Goal: Task Accomplishment & Management: Use online tool/utility

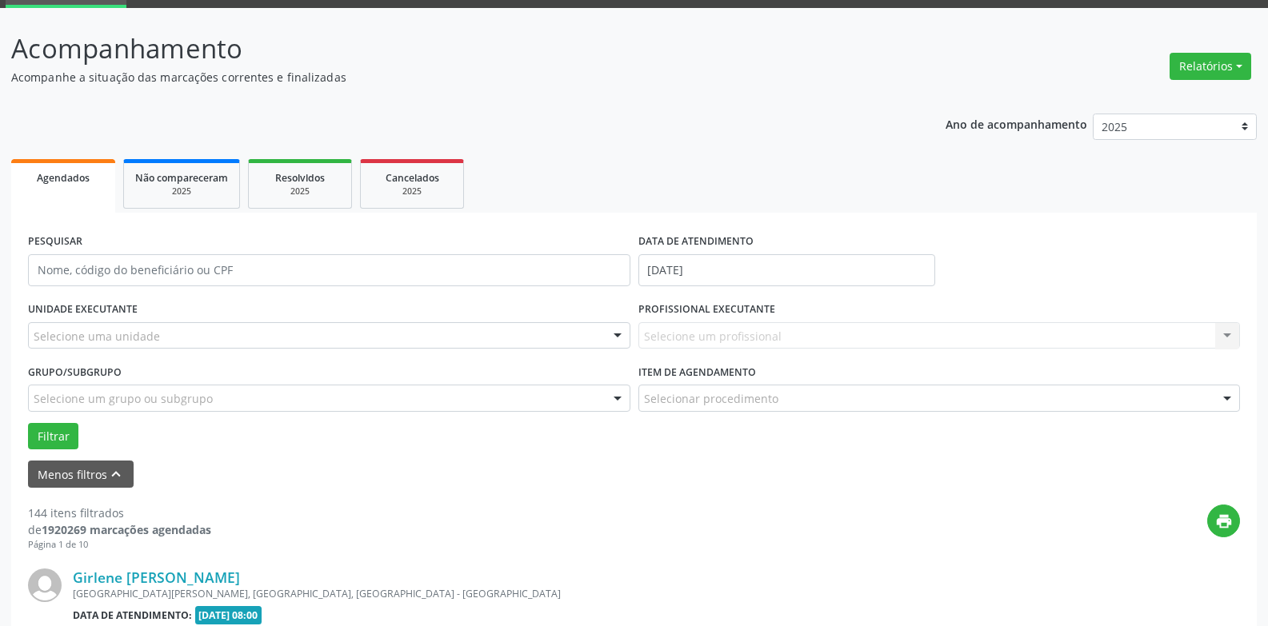
scroll to position [80, 0]
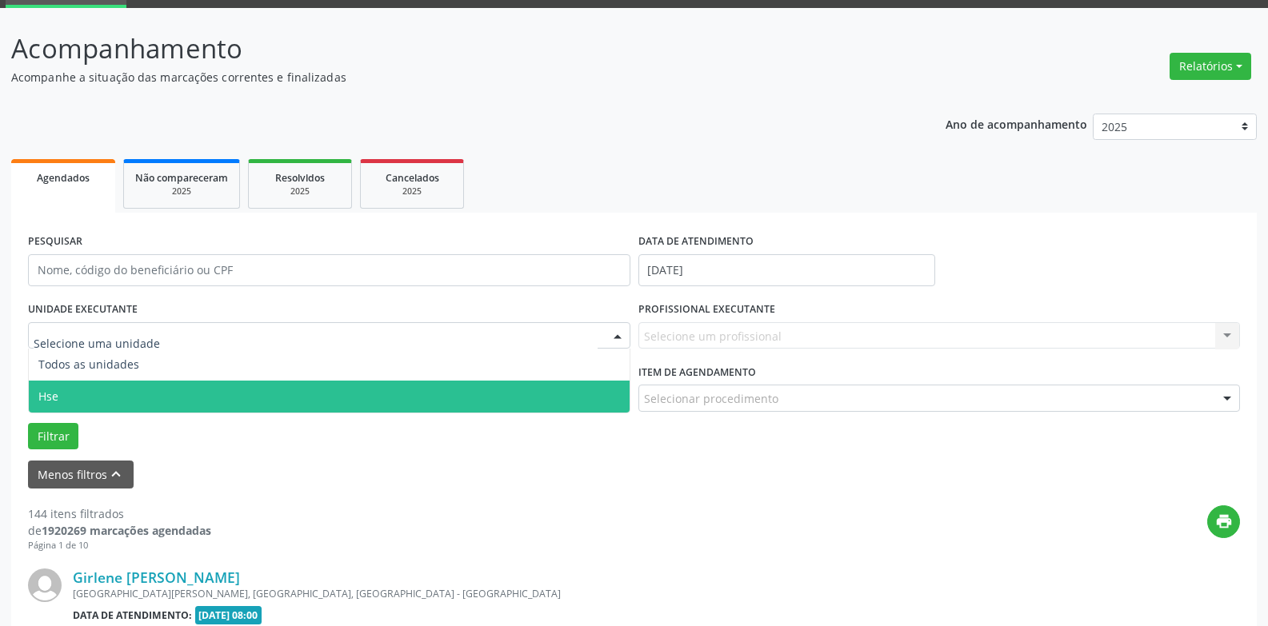
click at [74, 392] on span "Hse" at bounding box center [329, 397] width 601 height 32
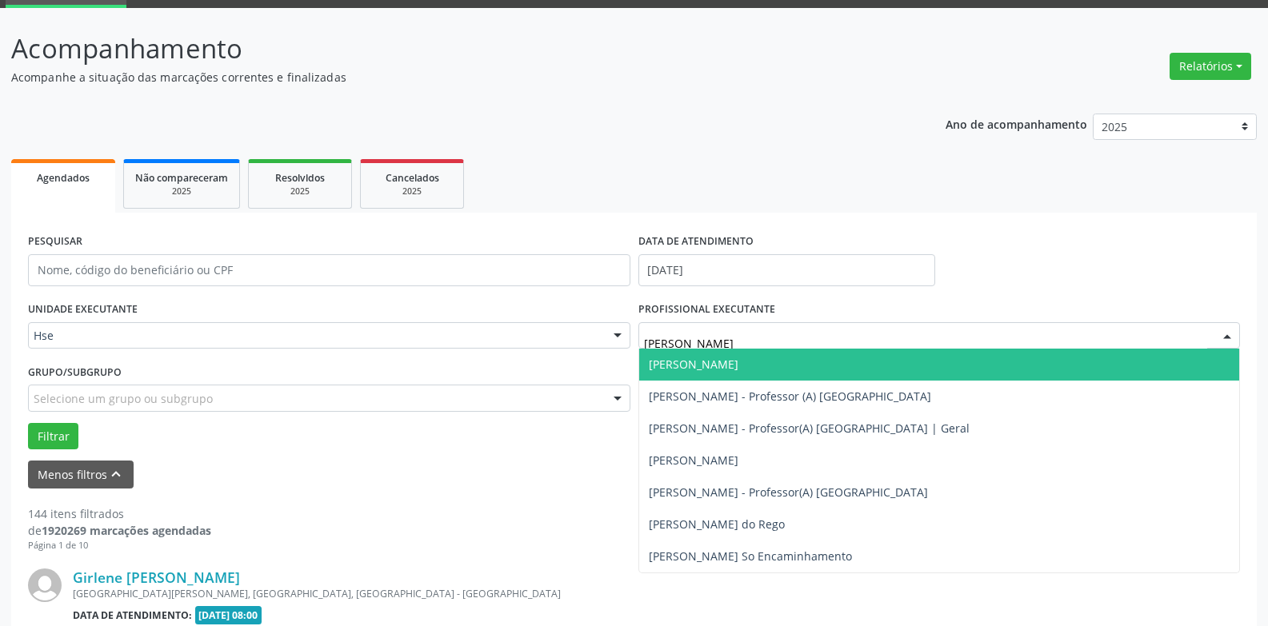
type input "[PERSON_NAME]"
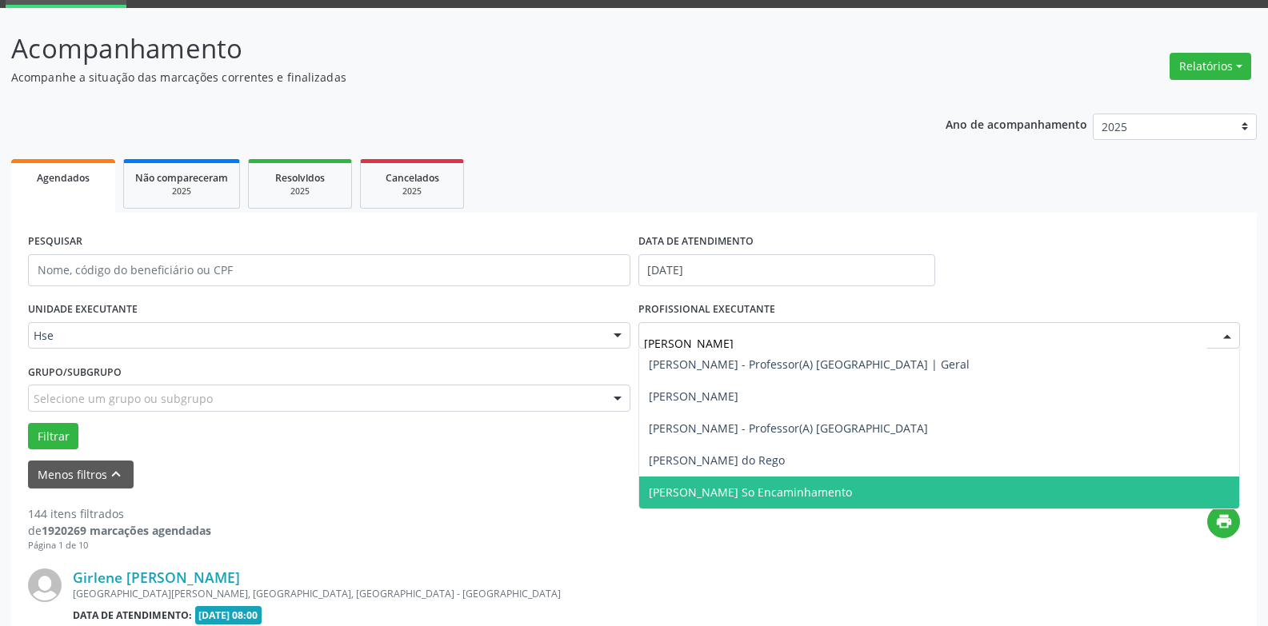
click at [816, 495] on span "[PERSON_NAME] So Encaminhamento" at bounding box center [750, 492] width 203 height 15
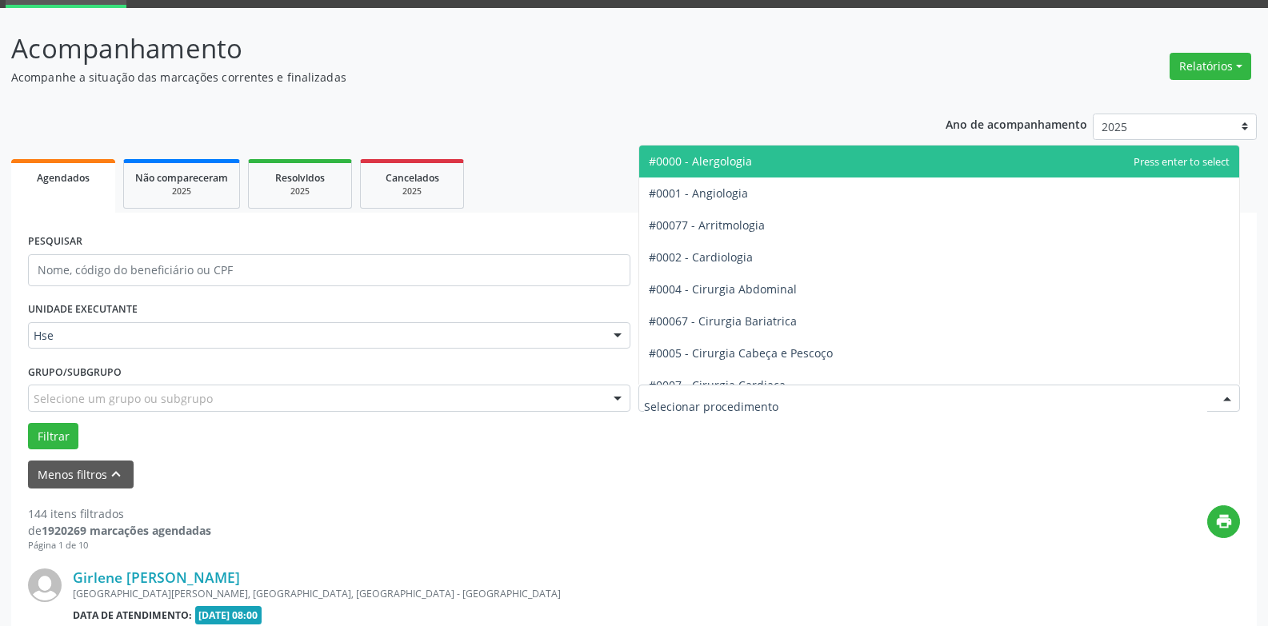
click at [785, 397] on div at bounding box center [939, 398] width 602 height 27
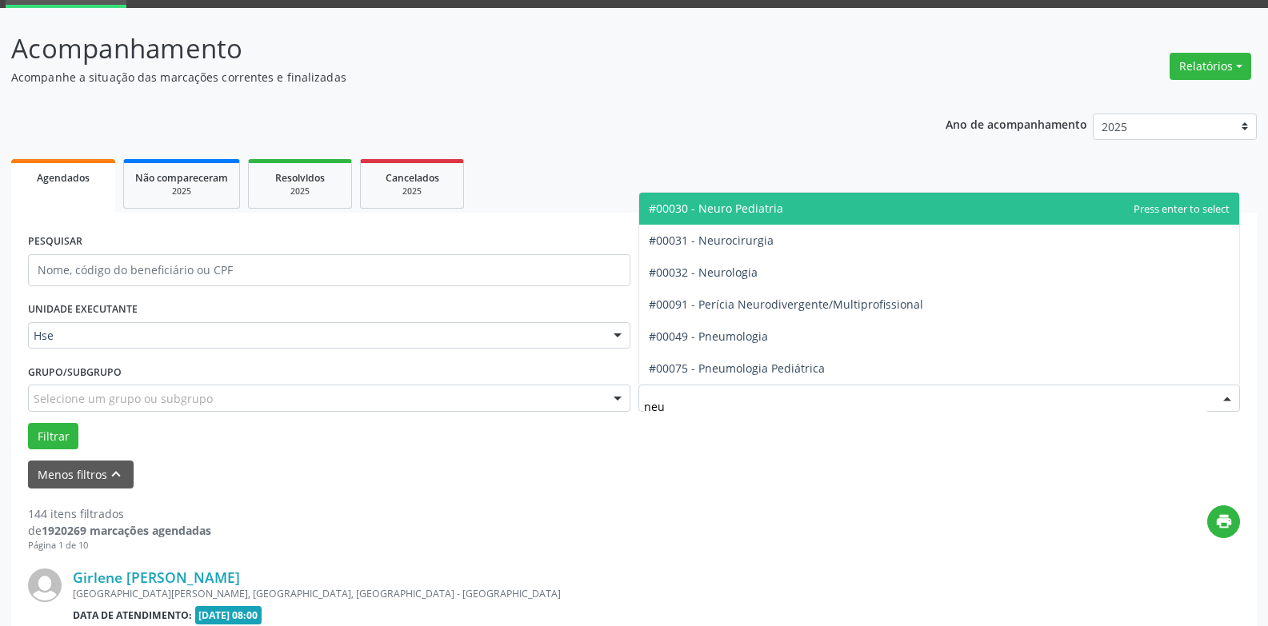
type input "neur"
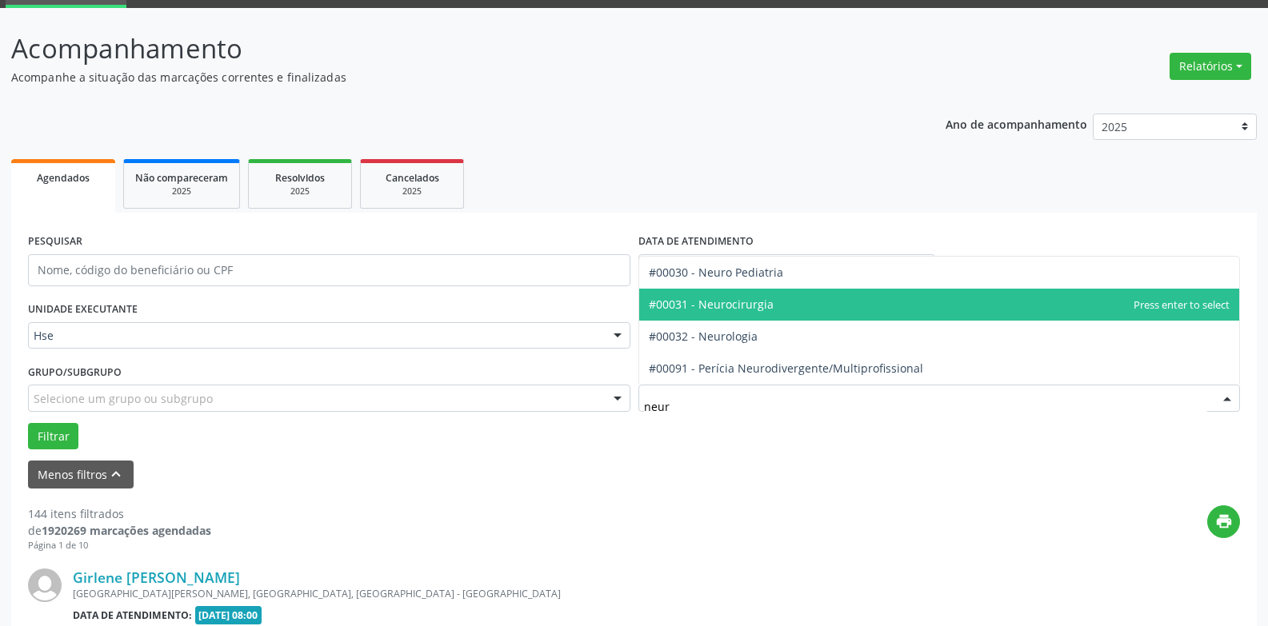
click at [783, 302] on span "#00031 - Neurocirurgia" at bounding box center [939, 305] width 601 height 32
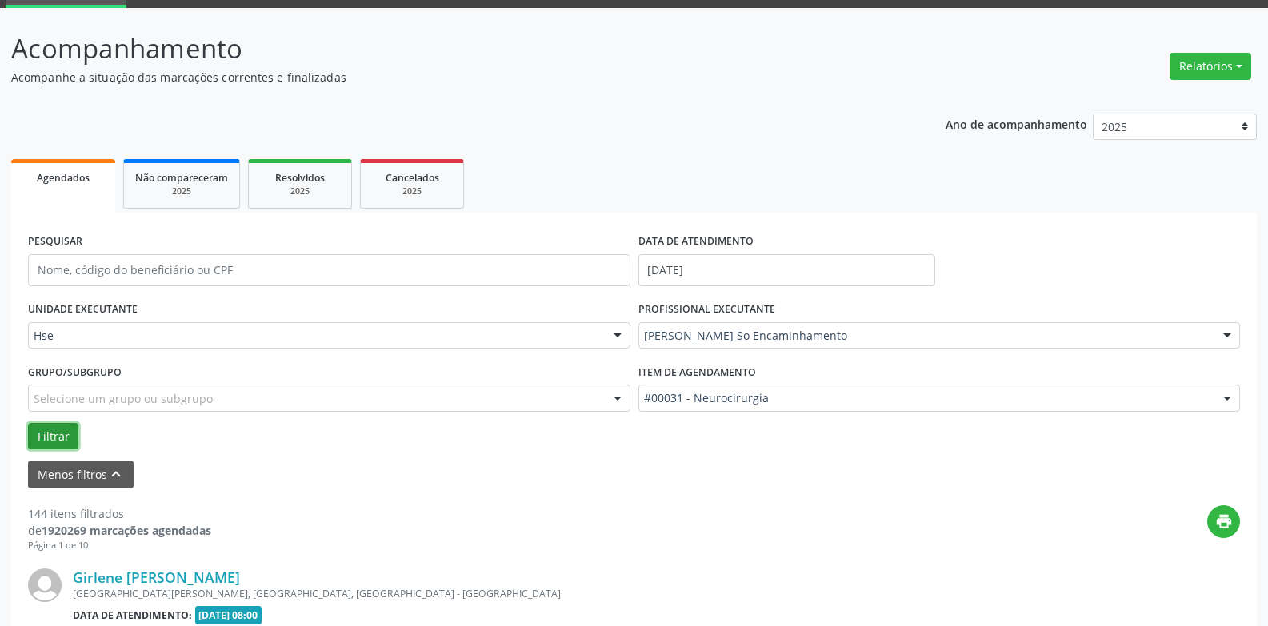
click at [51, 435] on button "Filtrar" at bounding box center [53, 436] width 50 height 27
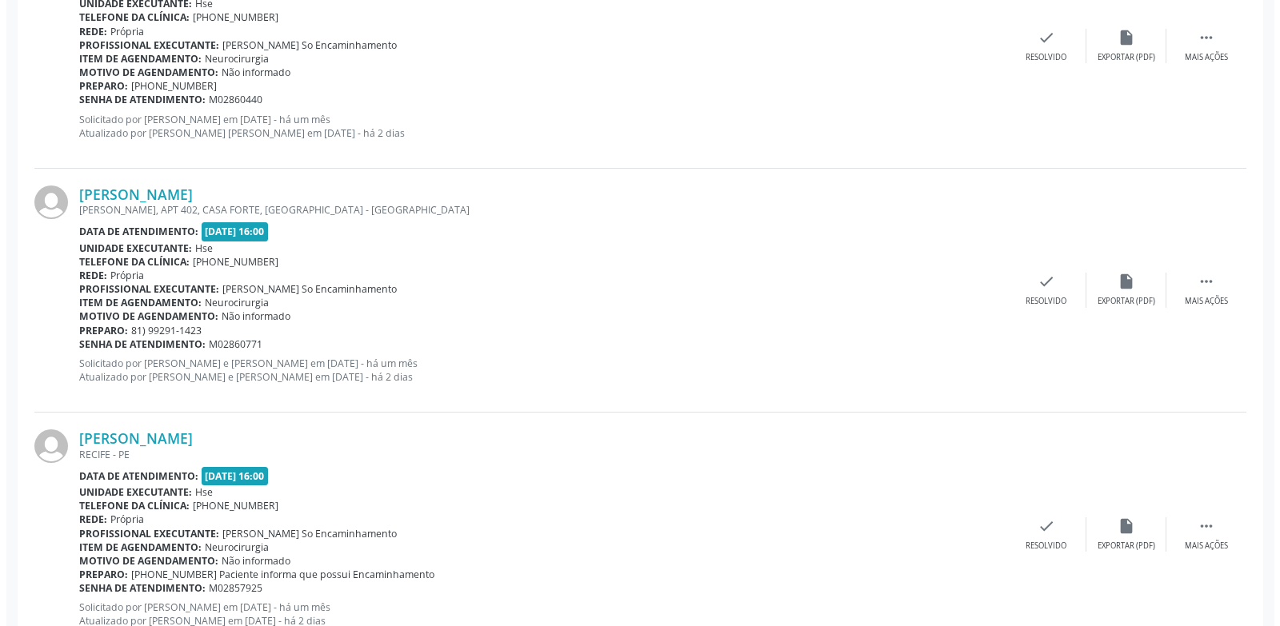
scroll to position [800, 0]
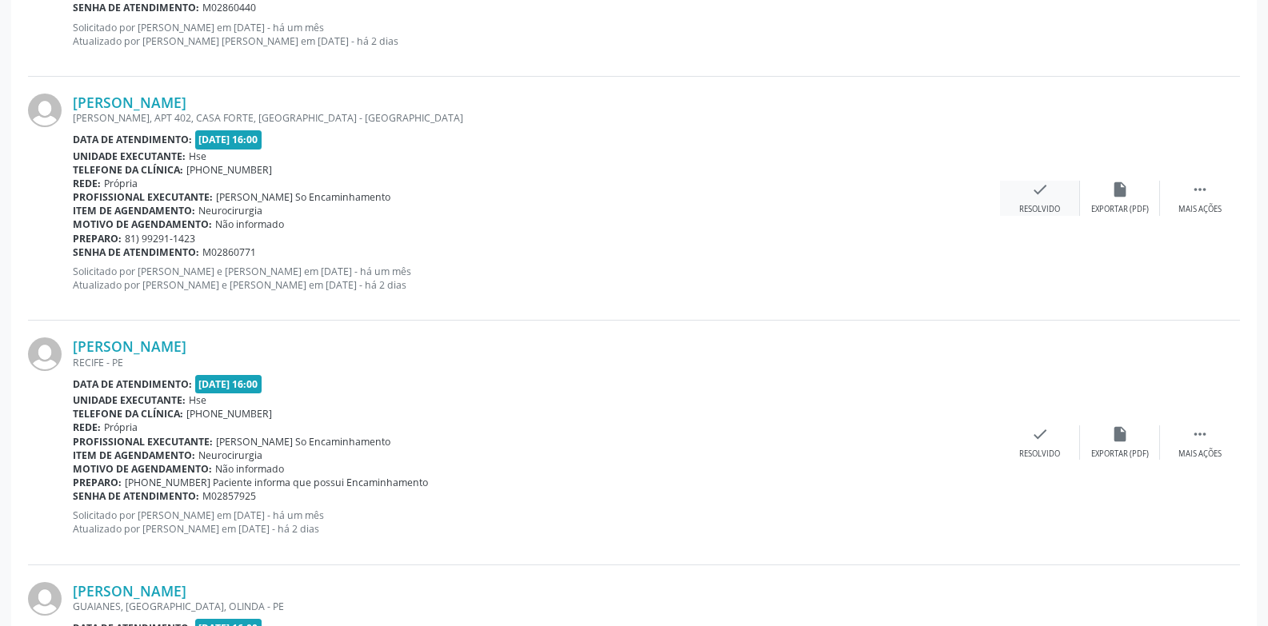
click at [1027, 203] on div "check Resolvido" at bounding box center [1040, 198] width 80 height 34
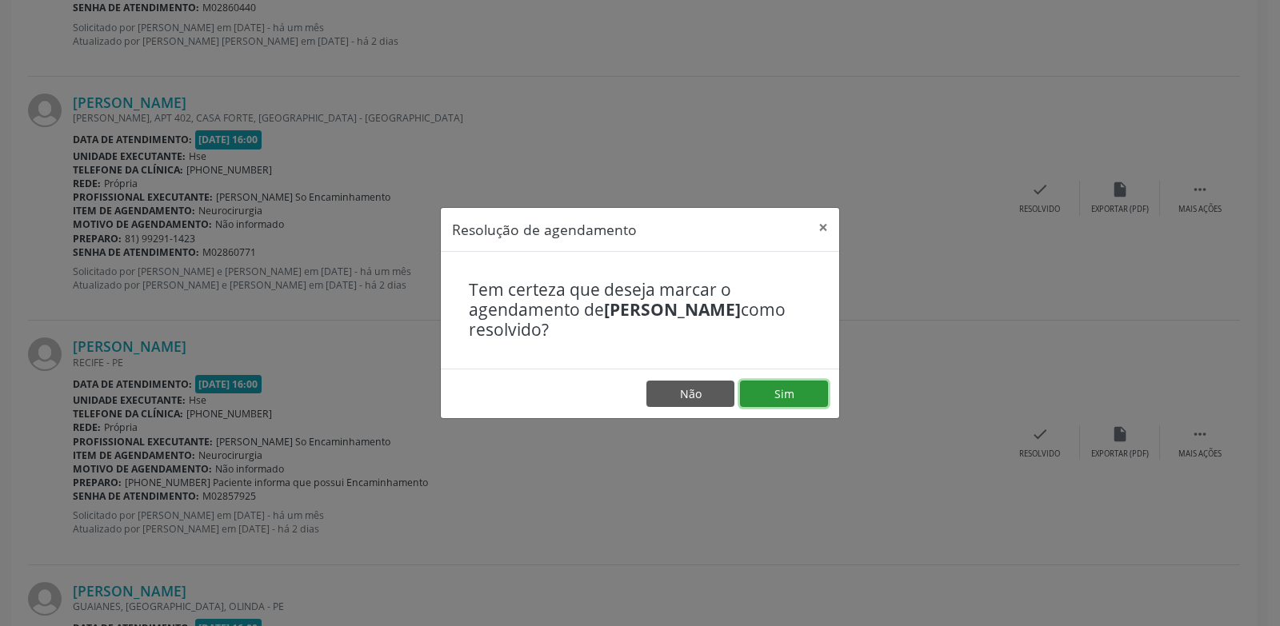
click at [796, 398] on button "Sim" at bounding box center [784, 394] width 88 height 27
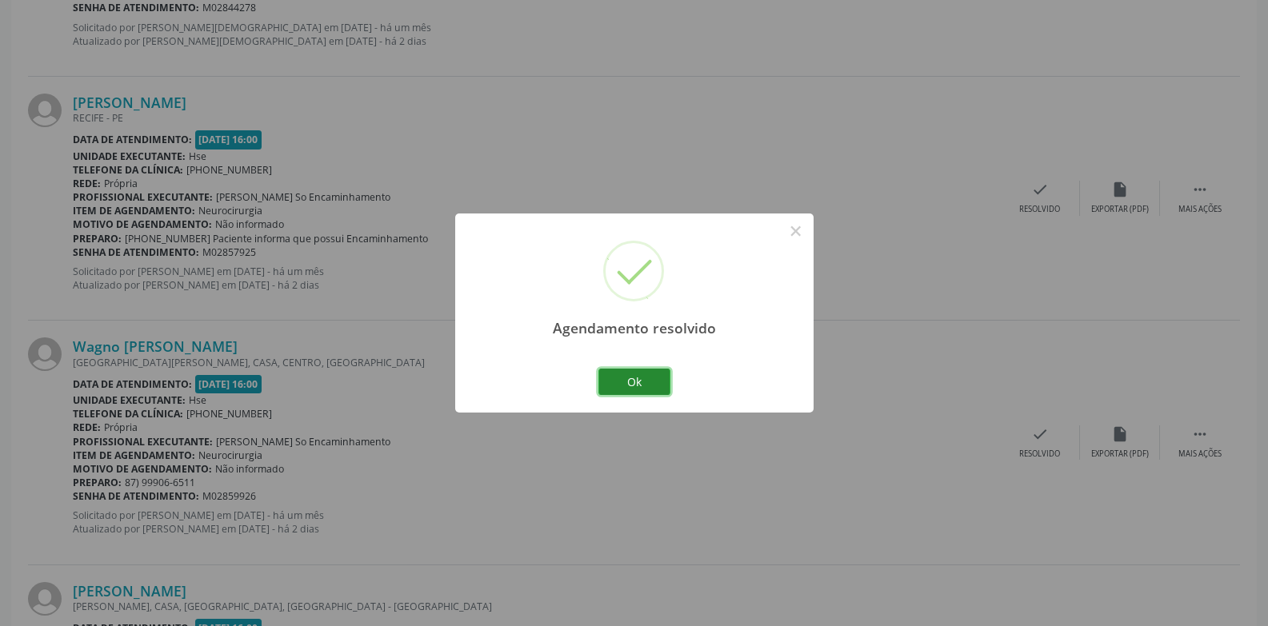
click at [658, 384] on button "Ok" at bounding box center [634, 382] width 72 height 27
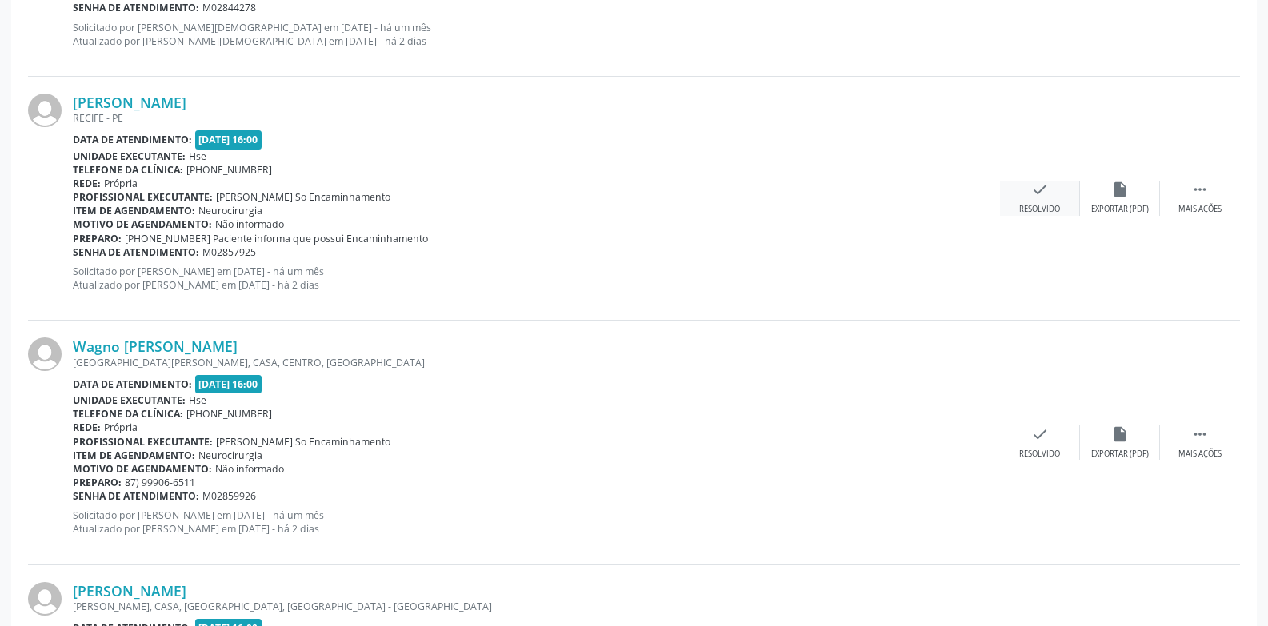
click at [1042, 205] on div "Resolvido" at bounding box center [1039, 209] width 41 height 11
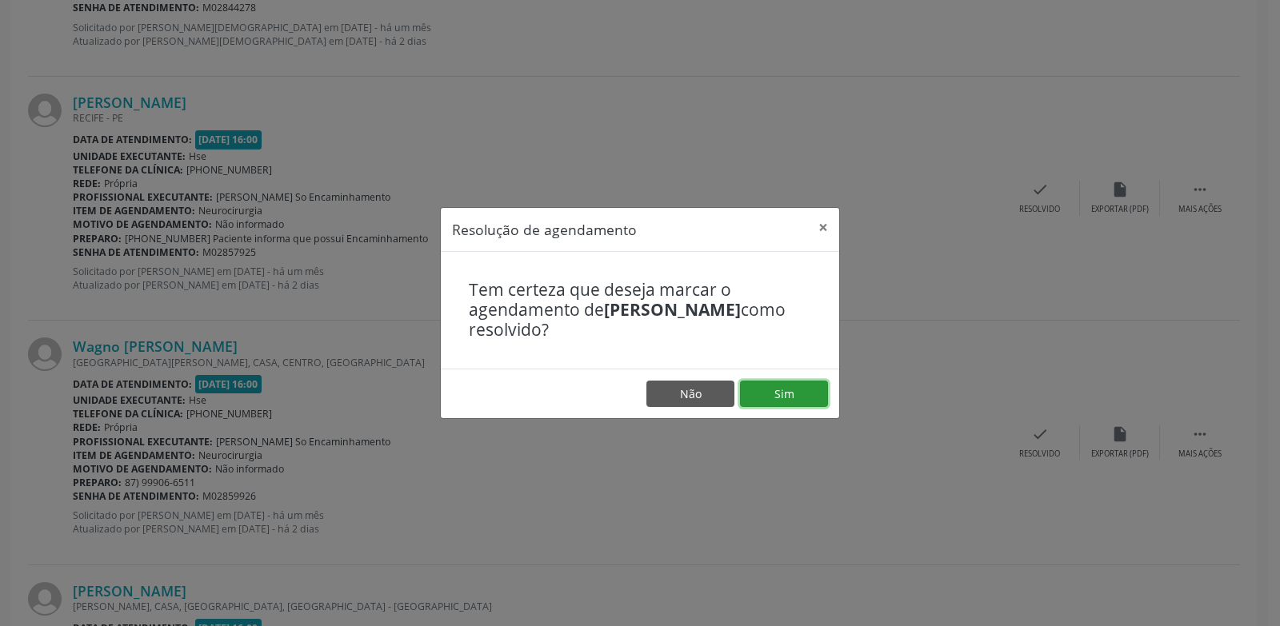
click at [787, 391] on button "Sim" at bounding box center [784, 394] width 88 height 27
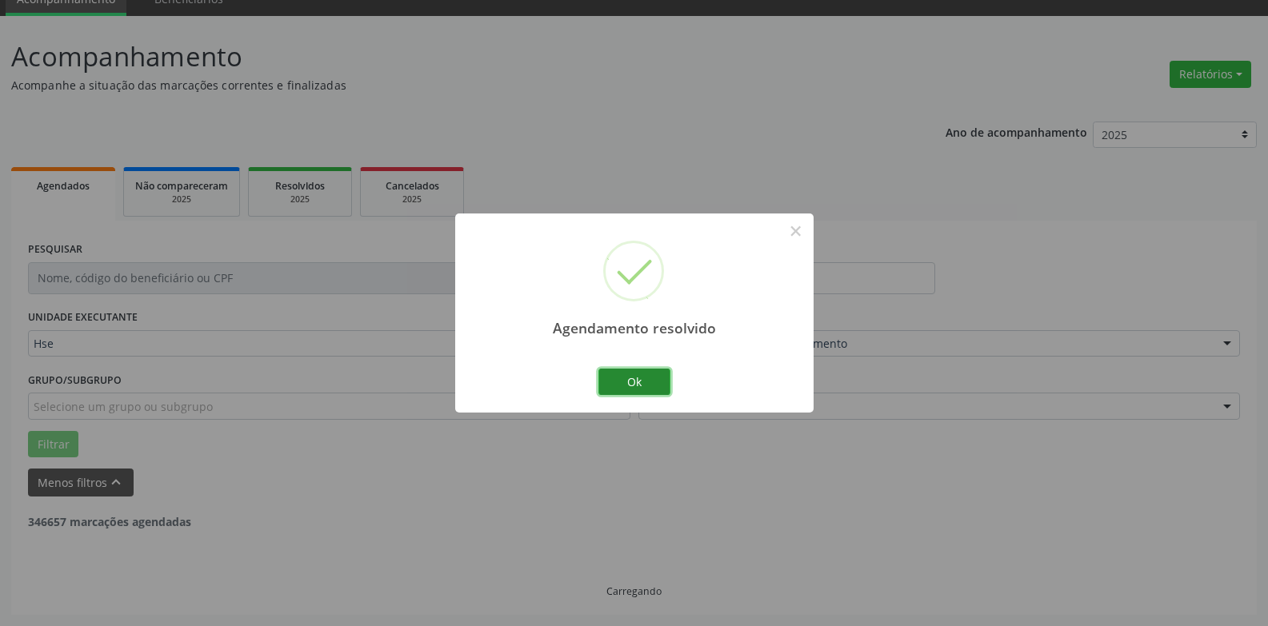
click at [634, 384] on button "Ok" at bounding box center [634, 382] width 72 height 27
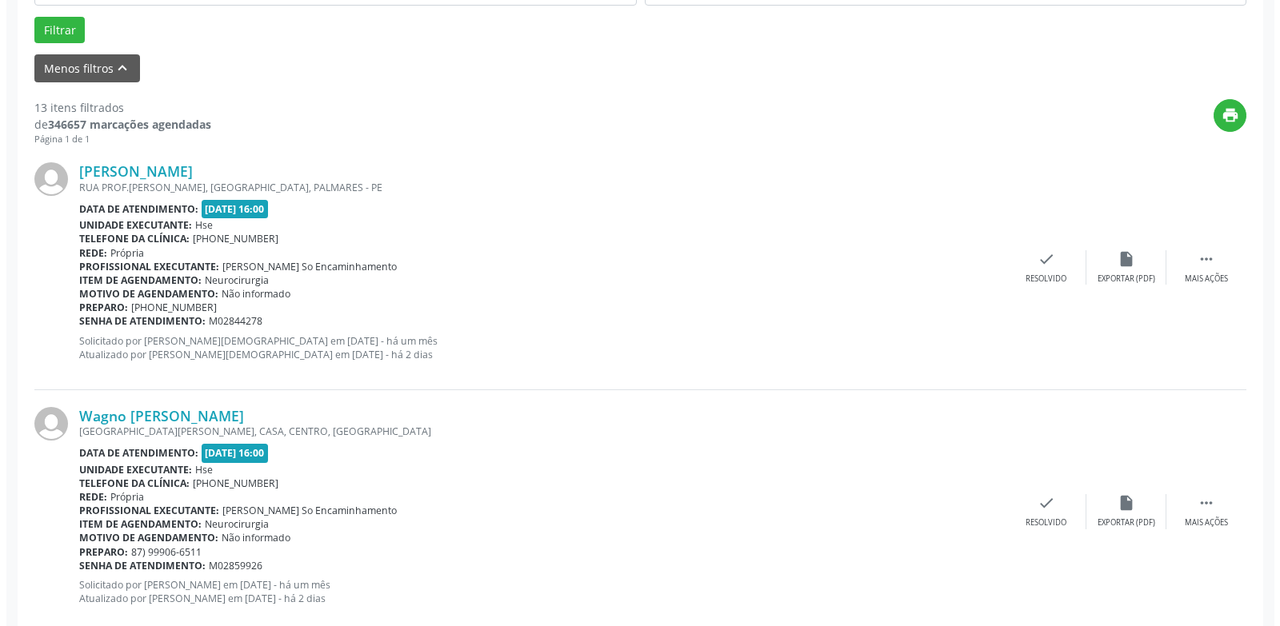
scroll to position [480, 0]
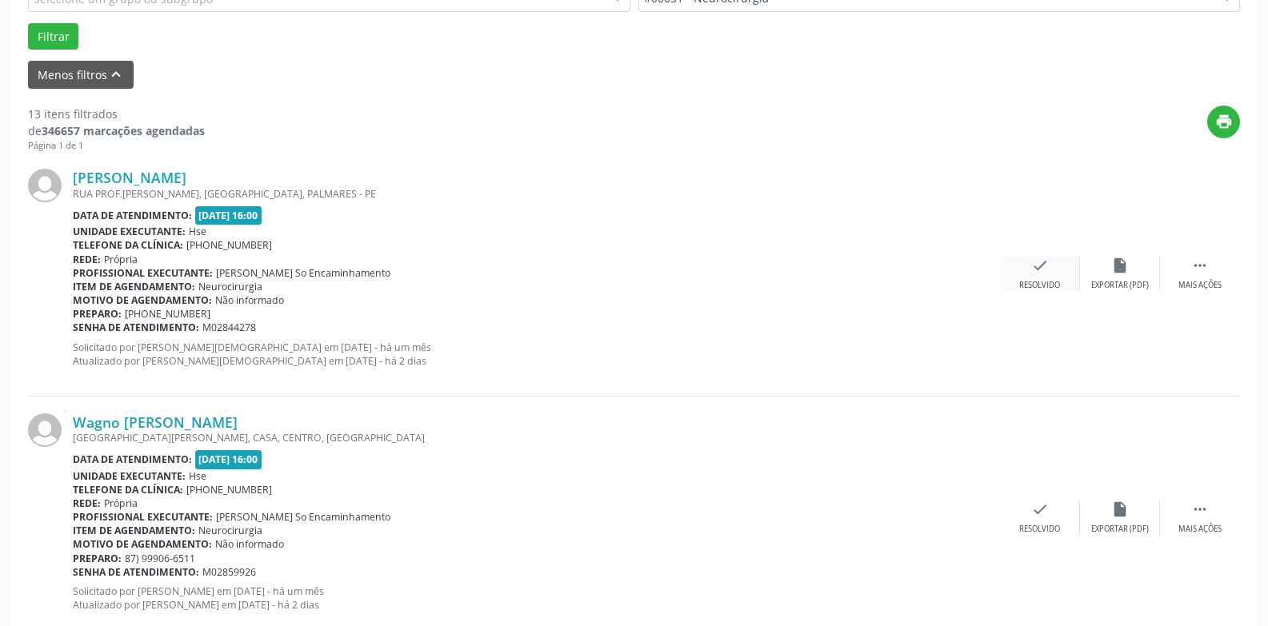
click at [1043, 278] on div "check Resolvido" at bounding box center [1040, 274] width 80 height 34
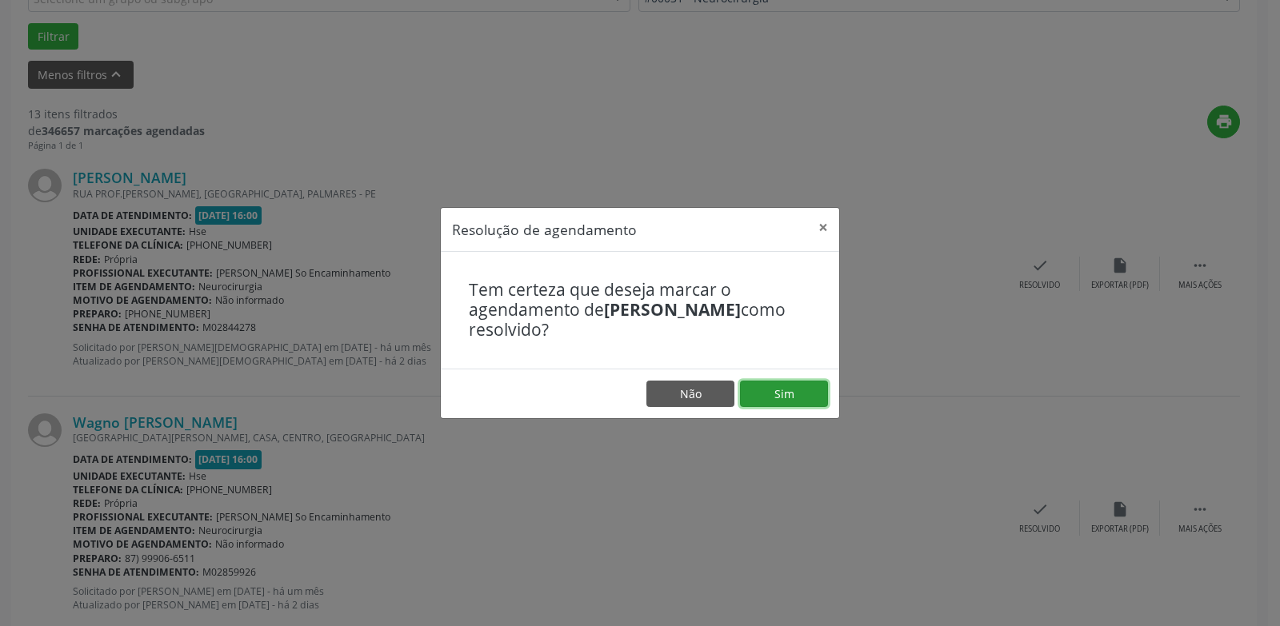
click at [786, 394] on button "Sim" at bounding box center [784, 394] width 88 height 27
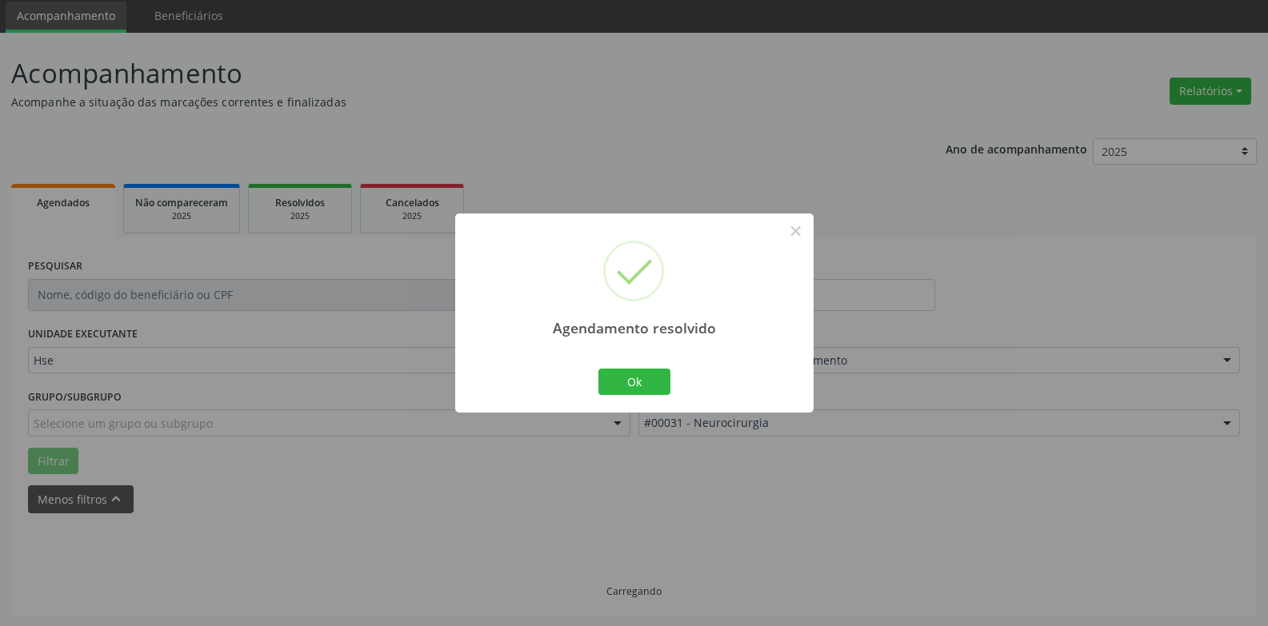
scroll to position [72, 0]
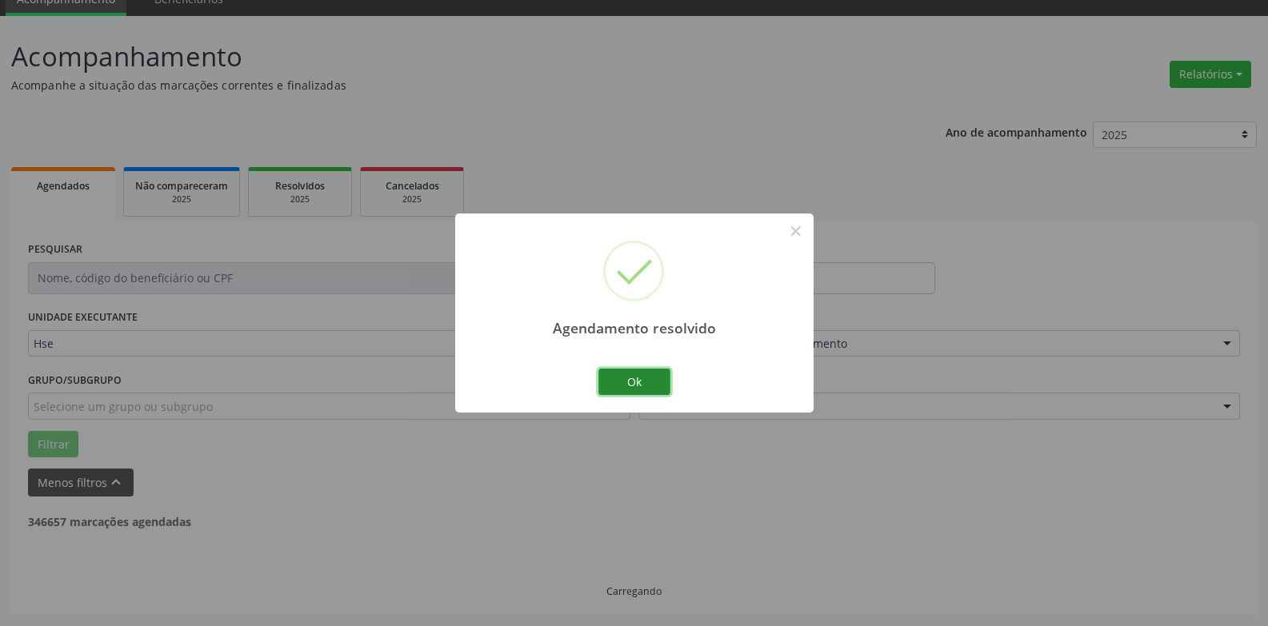
click at [638, 382] on button "Ok" at bounding box center [634, 382] width 72 height 27
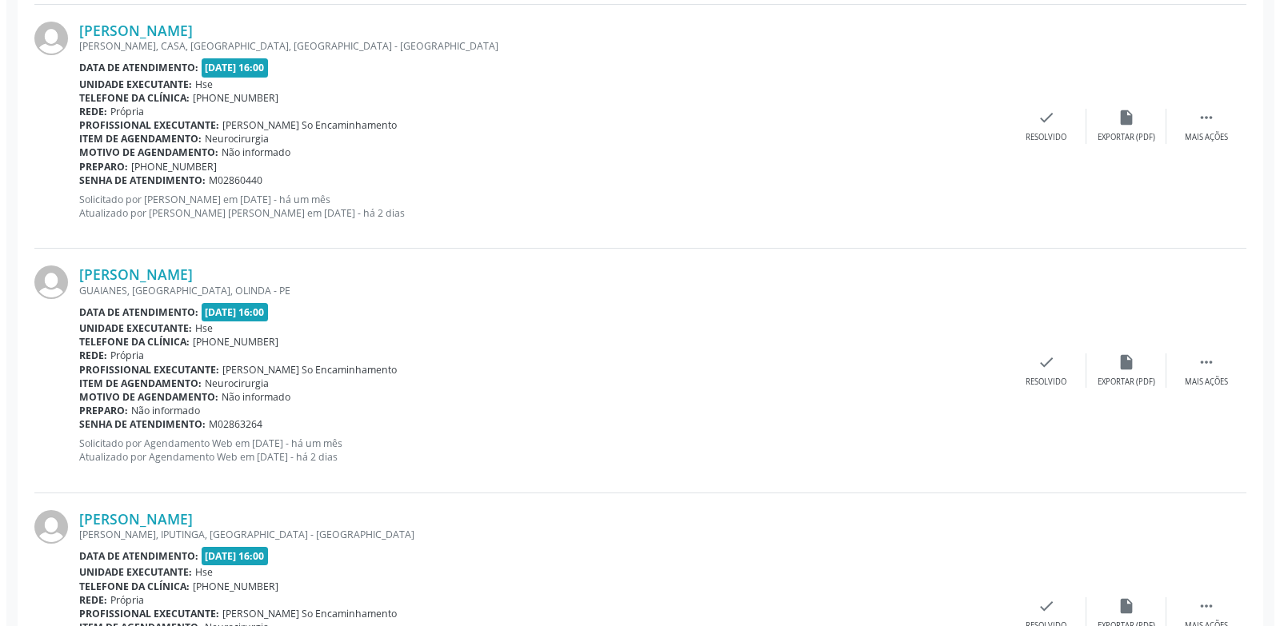
scroll to position [952, 0]
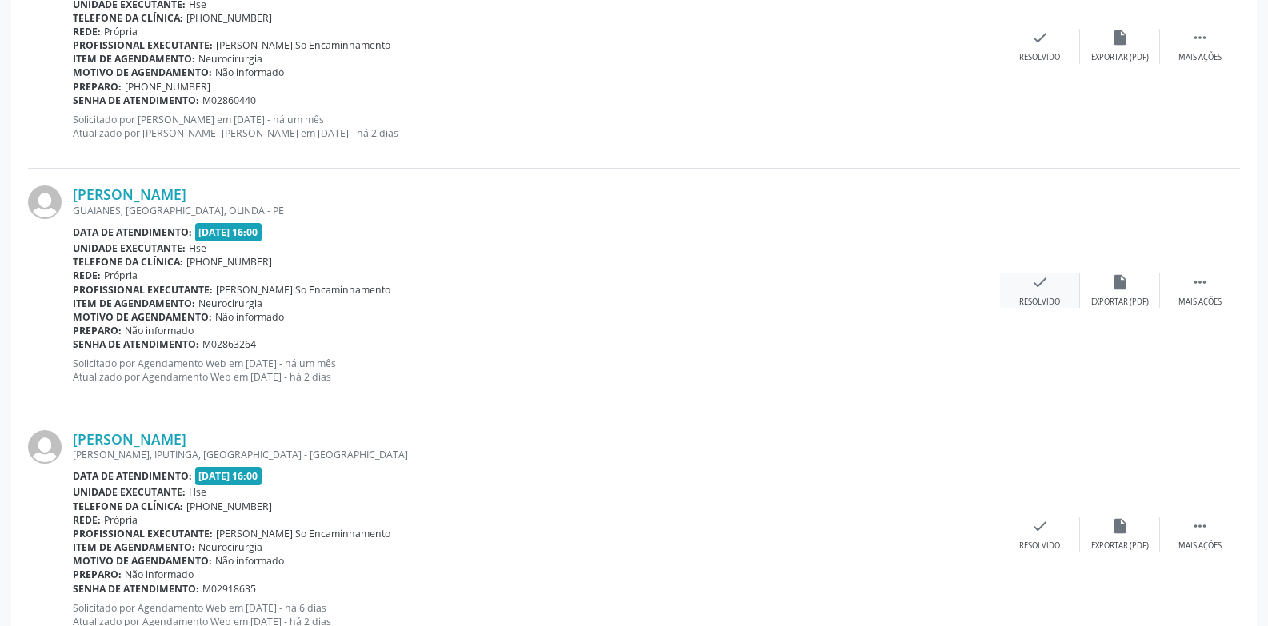
click at [1042, 294] on div "check Resolvido" at bounding box center [1040, 291] width 80 height 34
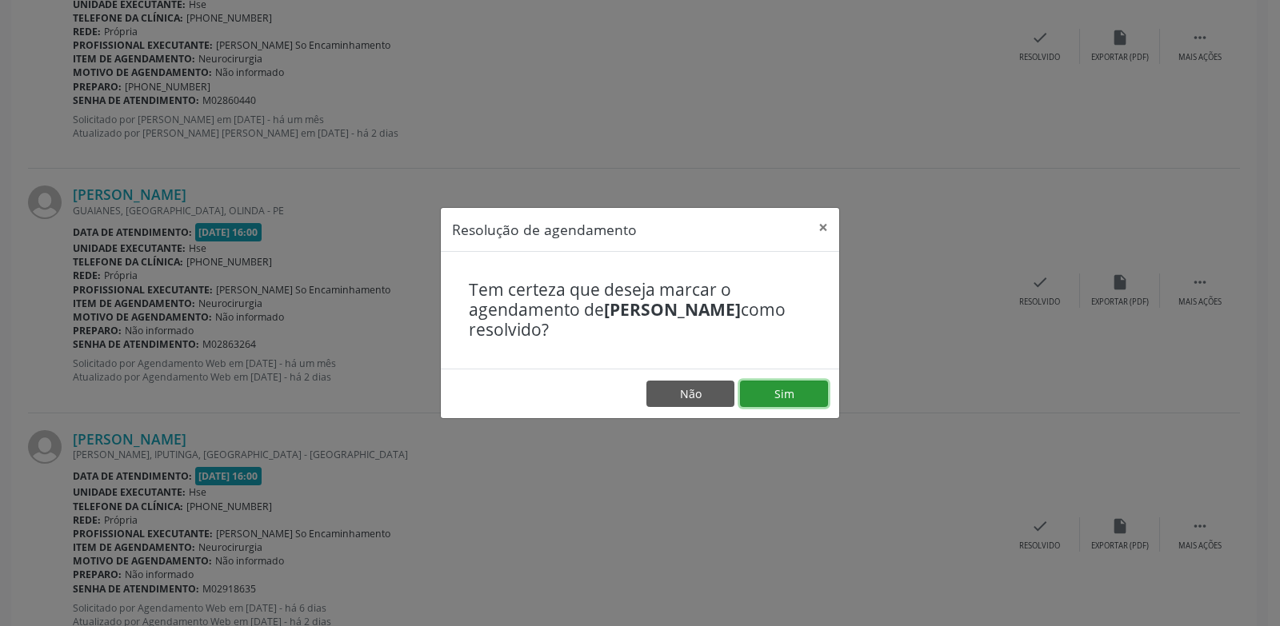
click at [776, 390] on button "Sim" at bounding box center [784, 394] width 88 height 27
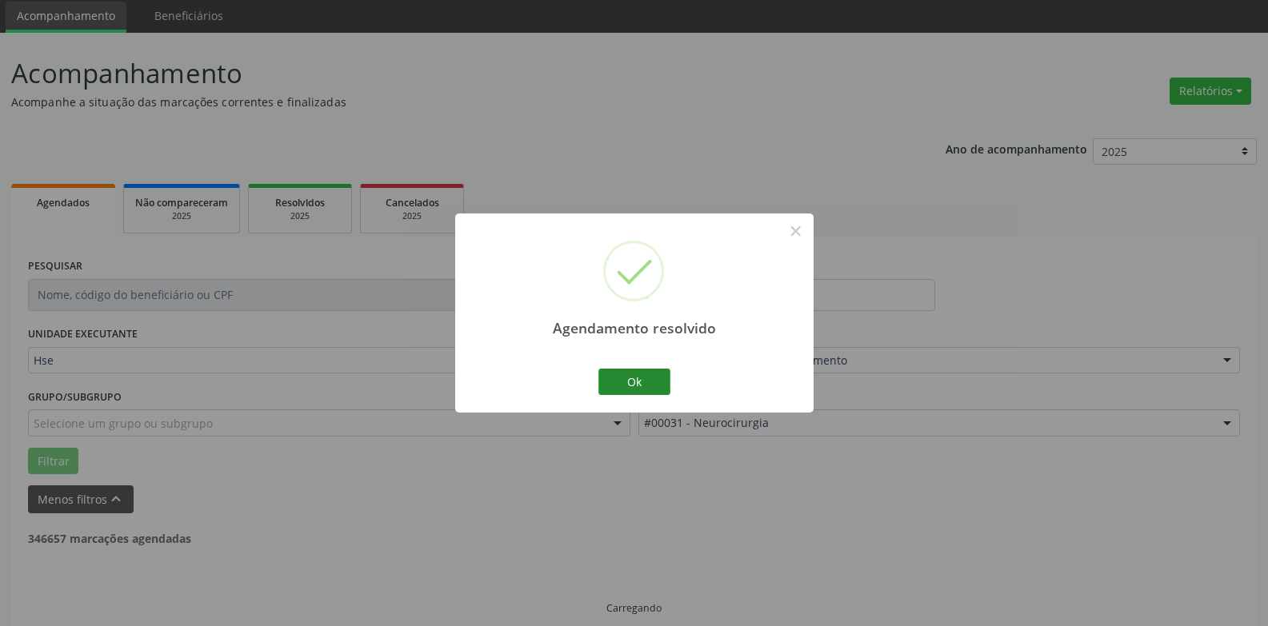
scroll to position [72, 0]
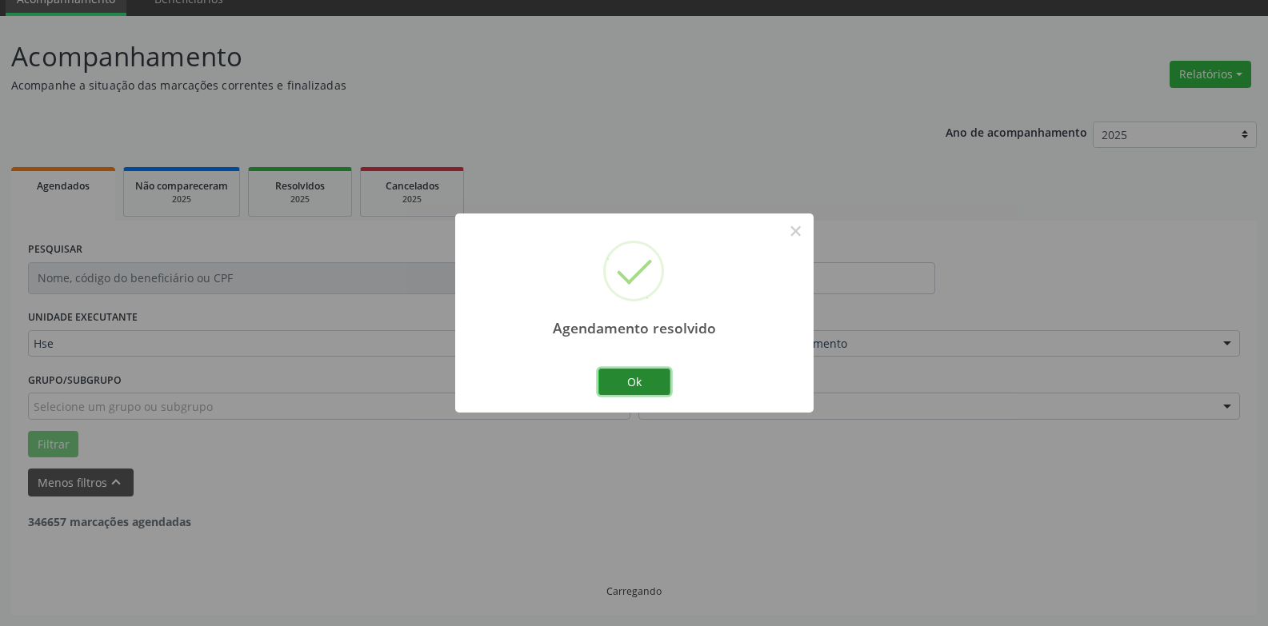
click at [644, 375] on button "Ok" at bounding box center [634, 382] width 72 height 27
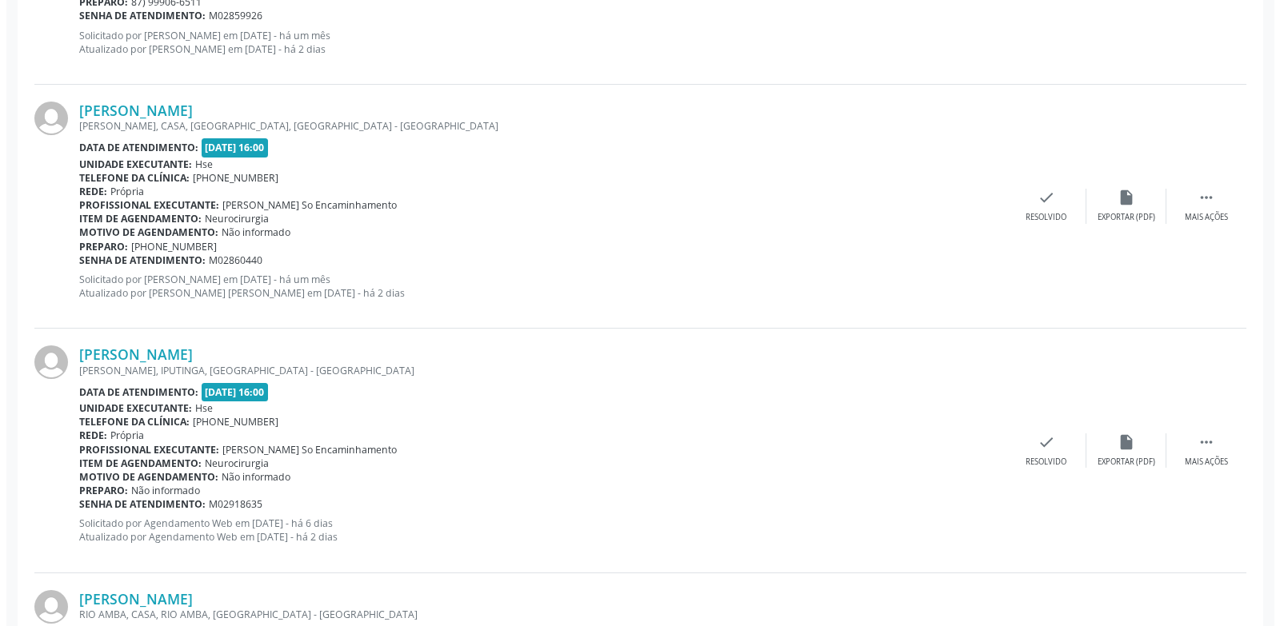
scroll to position [872, 0]
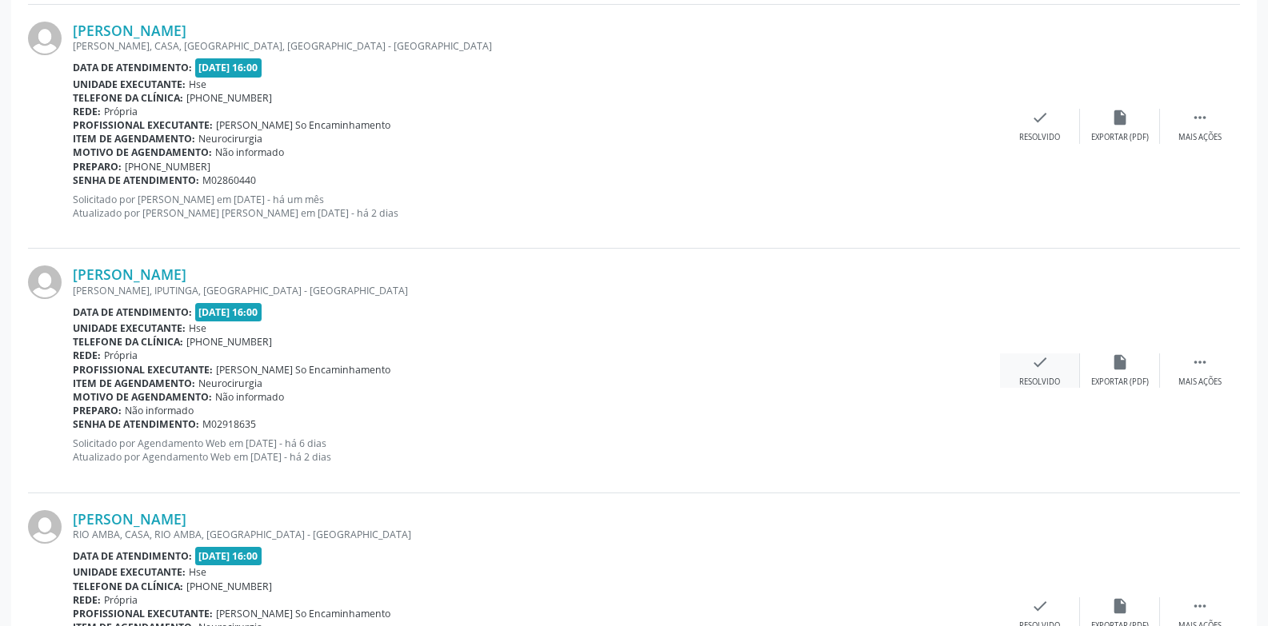
click at [1032, 371] on div "check Resolvido" at bounding box center [1040, 371] width 80 height 34
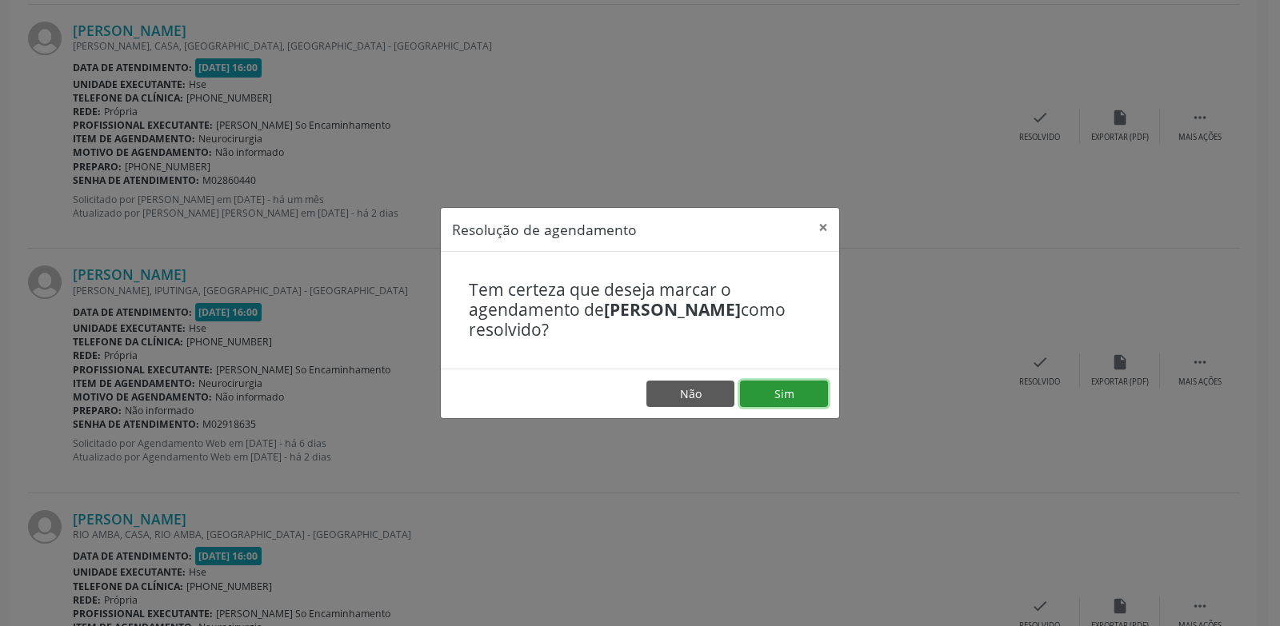
click at [810, 387] on button "Sim" at bounding box center [784, 394] width 88 height 27
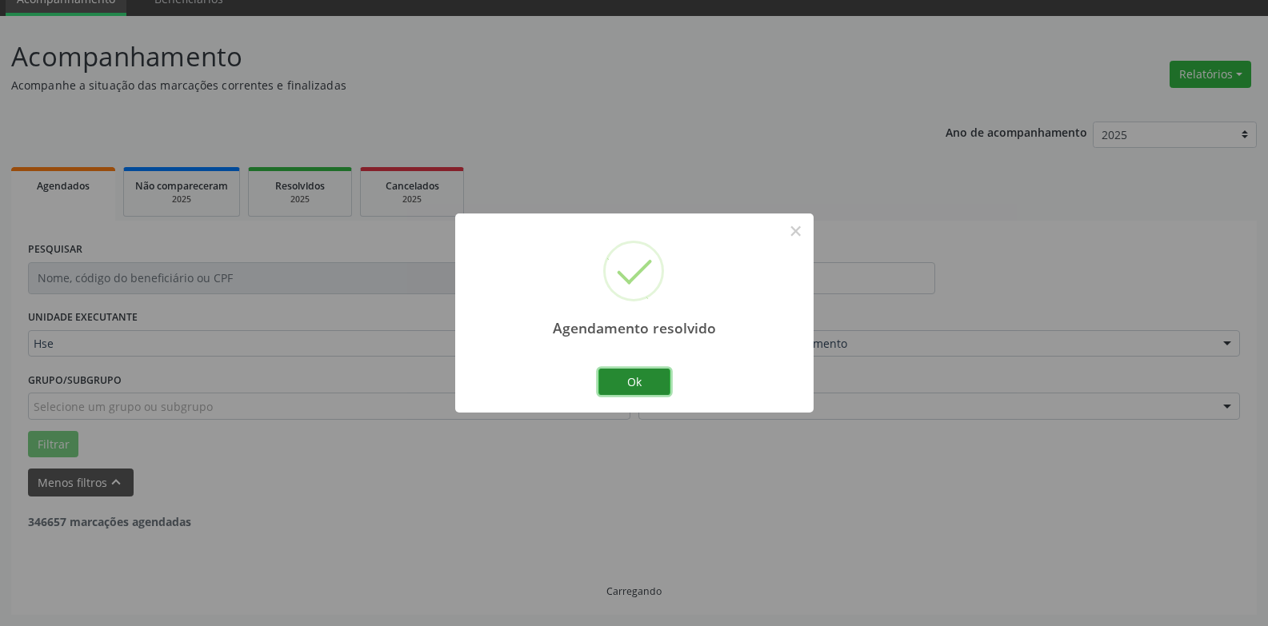
click at [645, 385] on button "Ok" at bounding box center [634, 382] width 72 height 27
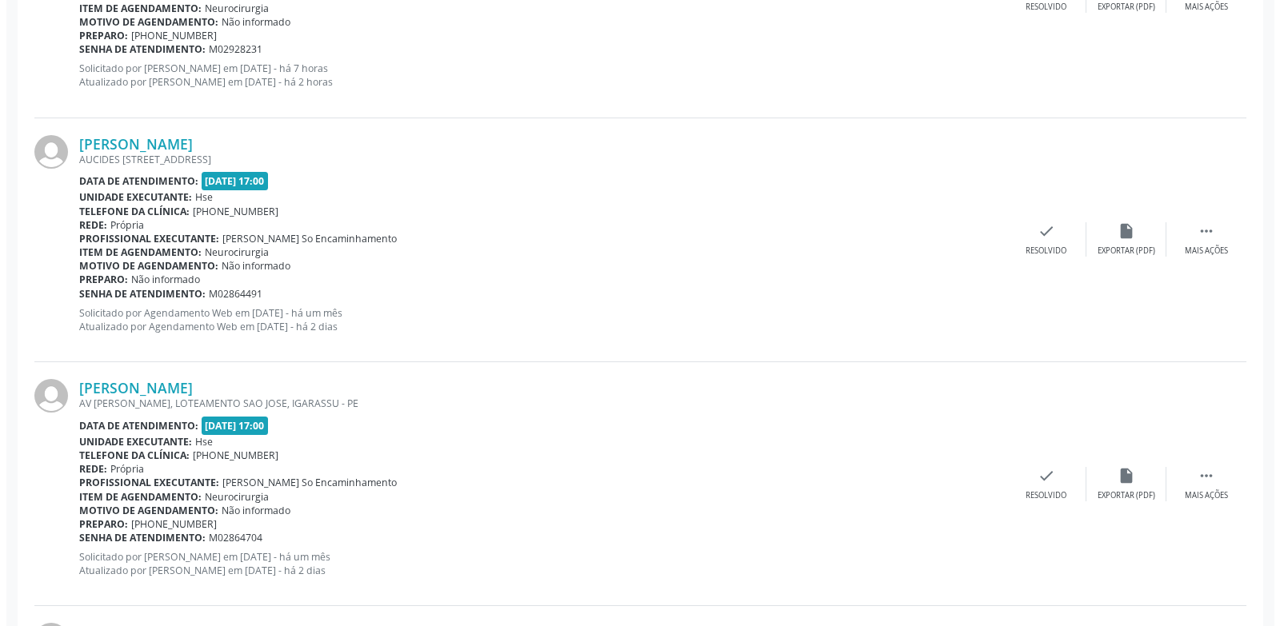
scroll to position [1272, 0]
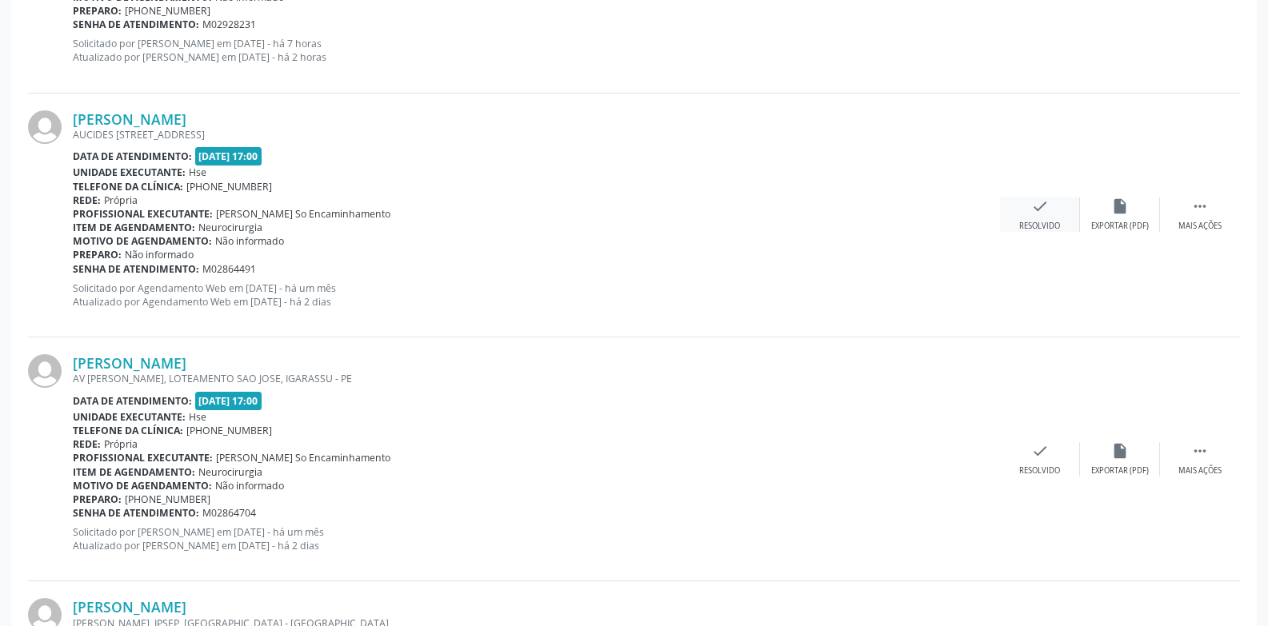
click at [1055, 216] on div "check Resolvido" at bounding box center [1040, 215] width 80 height 34
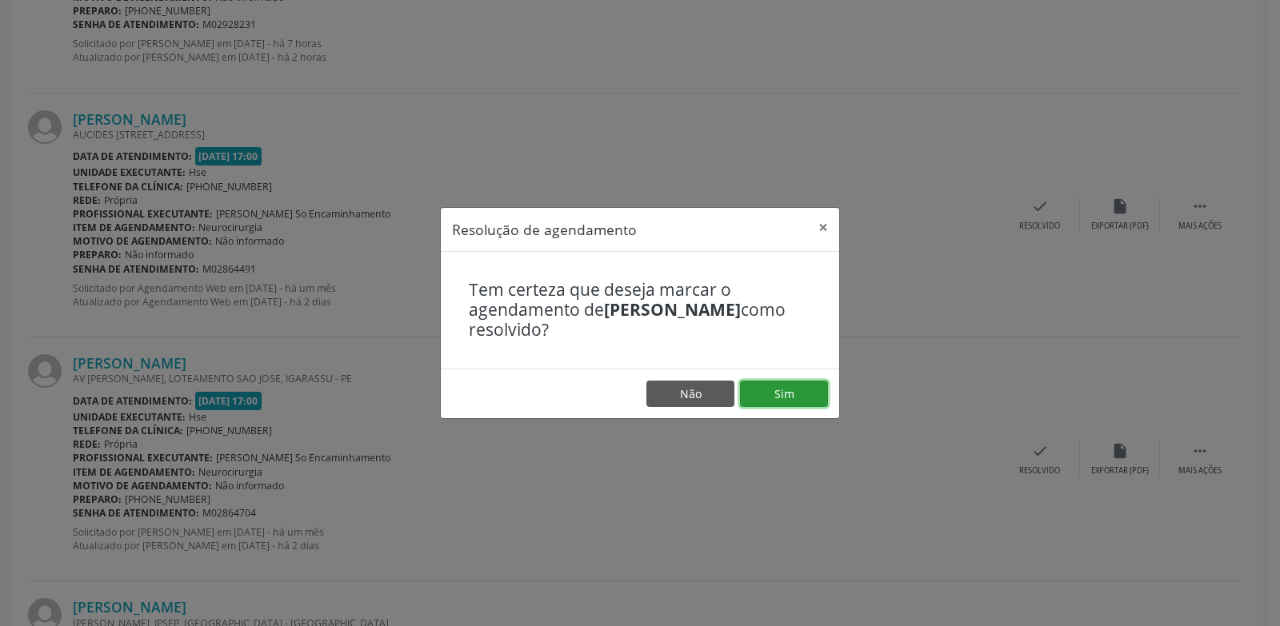
click at [797, 395] on button "Sim" at bounding box center [784, 394] width 88 height 27
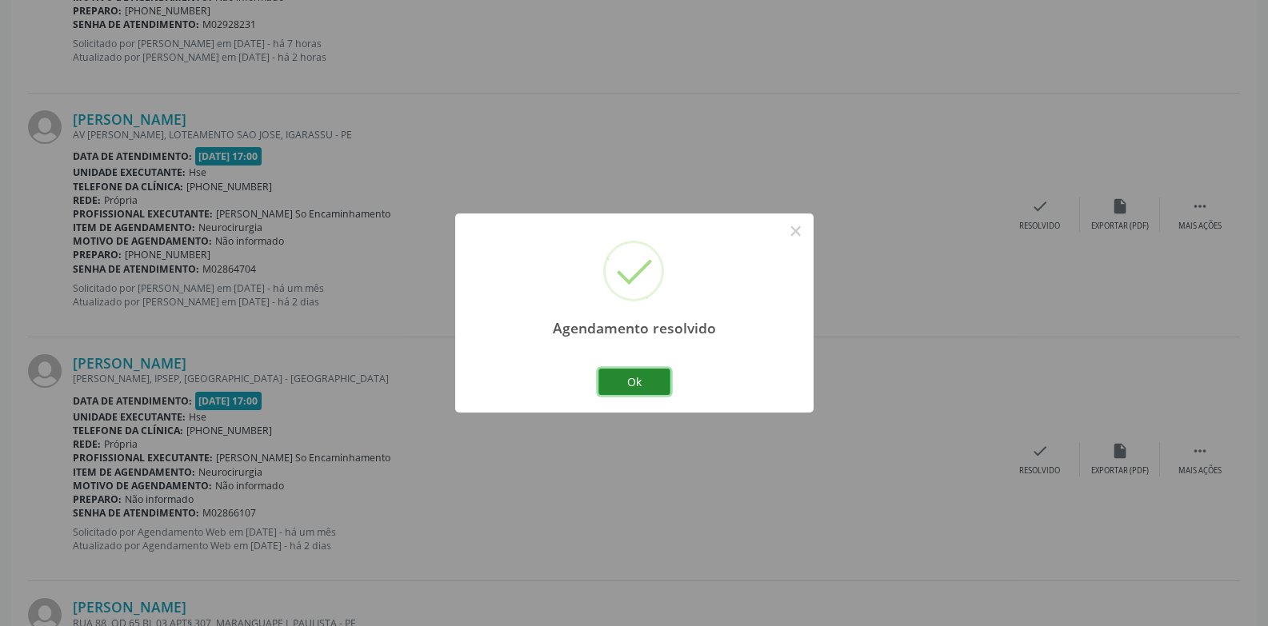
click at [630, 378] on button "Ok" at bounding box center [634, 382] width 72 height 27
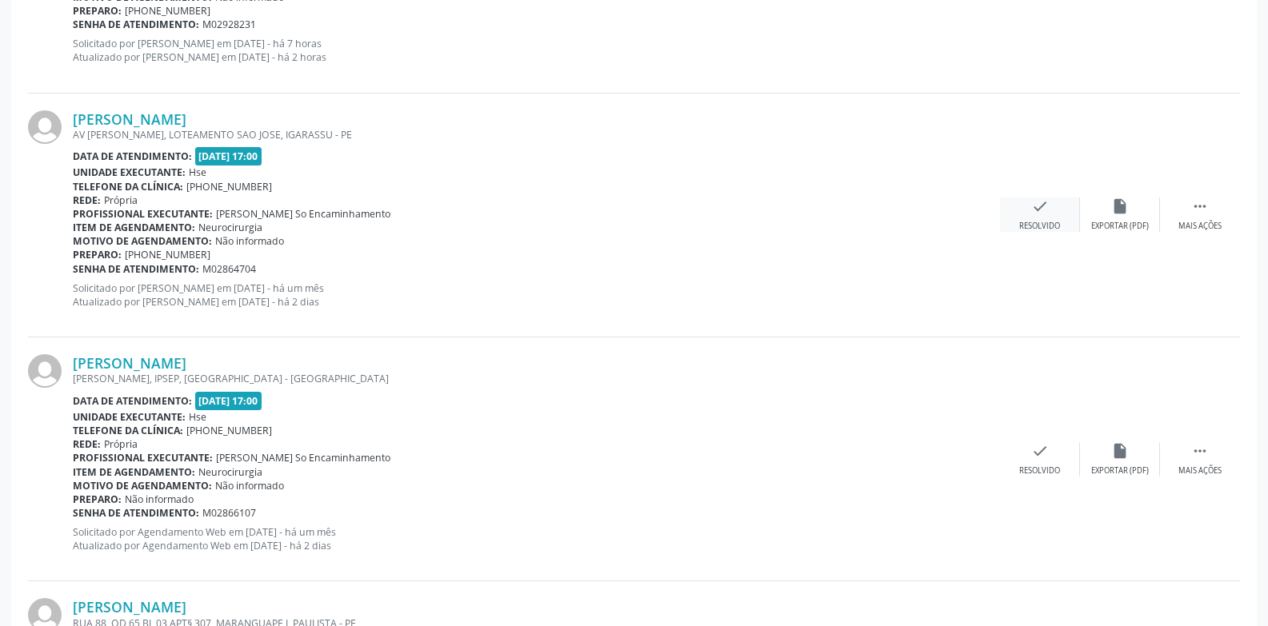
click at [1051, 217] on div "check Resolvido" at bounding box center [1040, 215] width 80 height 34
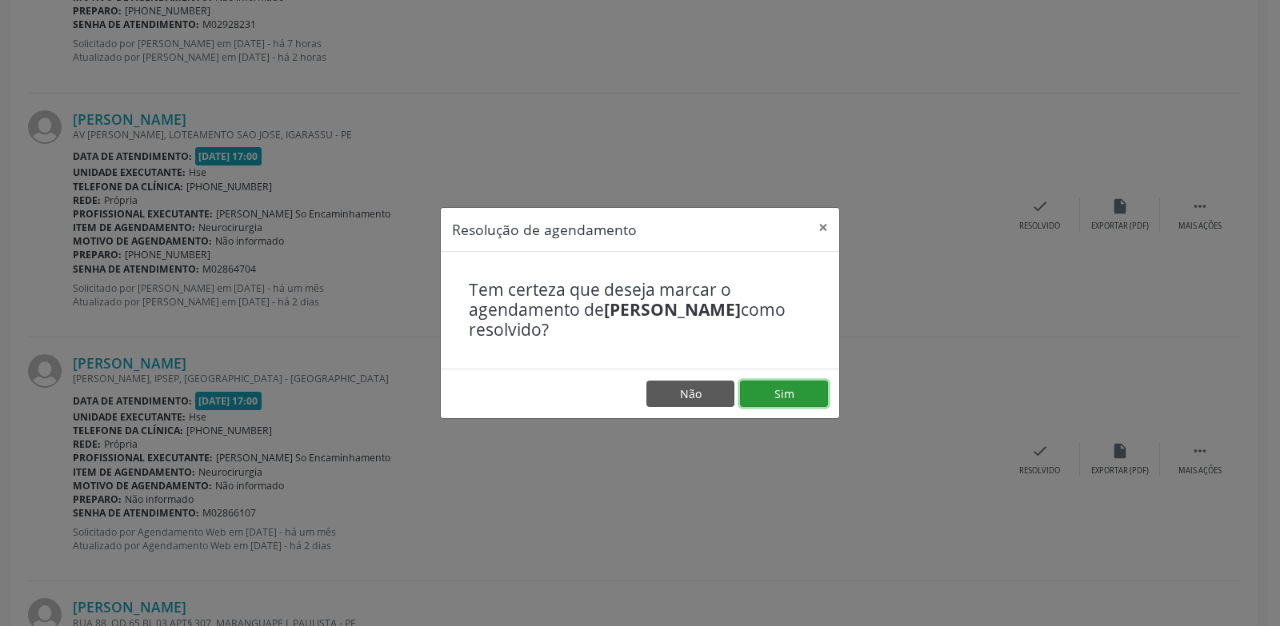
click at [774, 397] on button "Sim" at bounding box center [784, 394] width 88 height 27
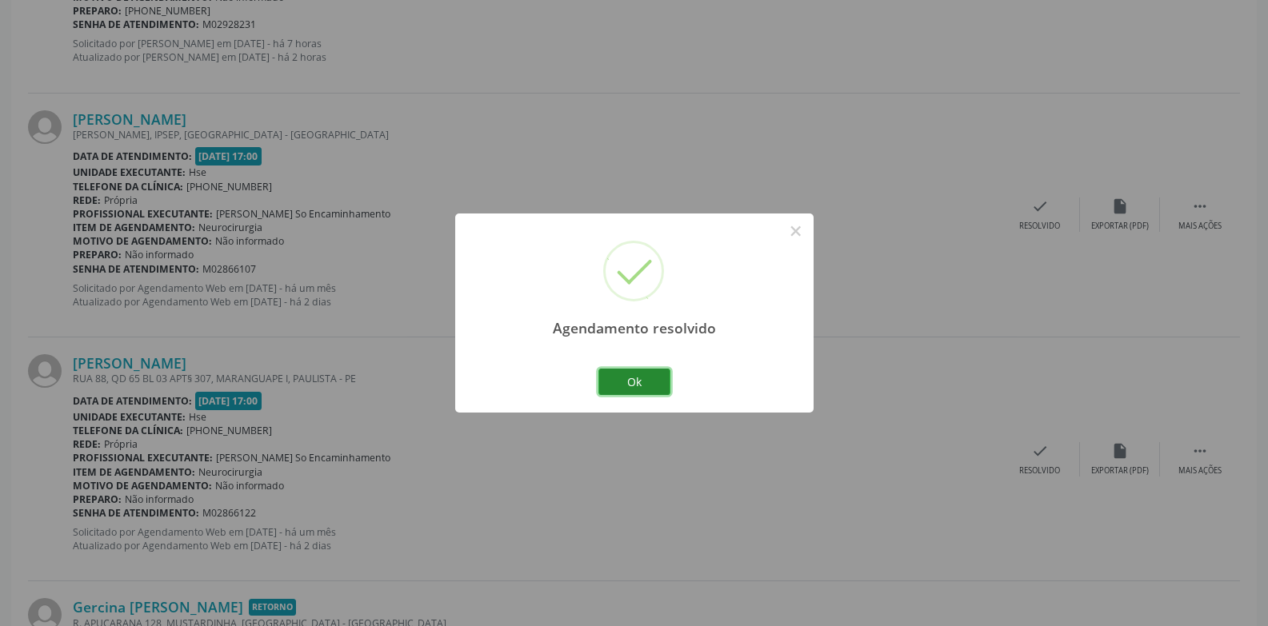
click at [643, 379] on button "Ok" at bounding box center [634, 382] width 72 height 27
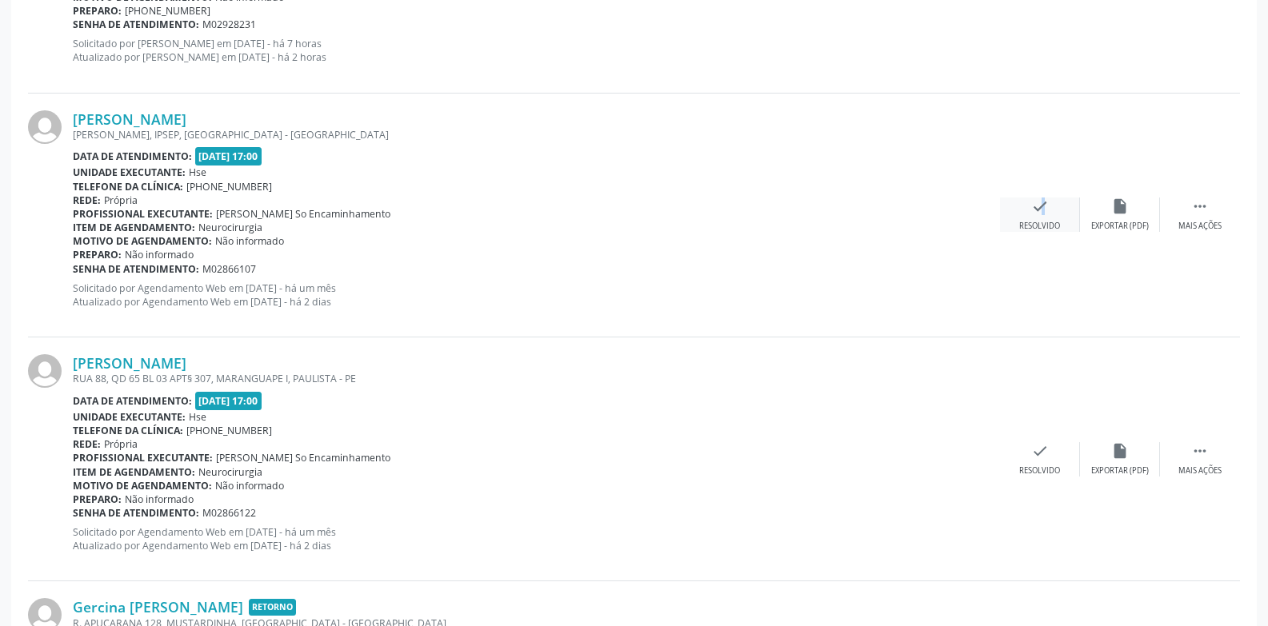
click at [1034, 210] on icon "check" at bounding box center [1040, 207] width 18 height 18
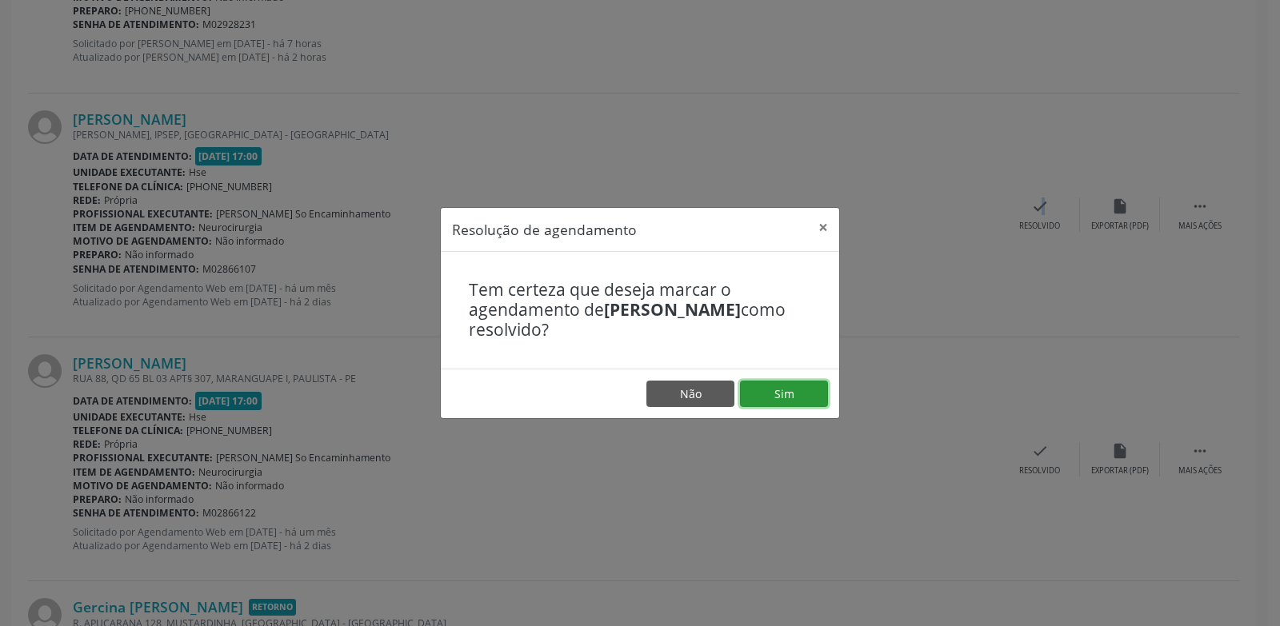
click at [792, 397] on button "Sim" at bounding box center [784, 394] width 88 height 27
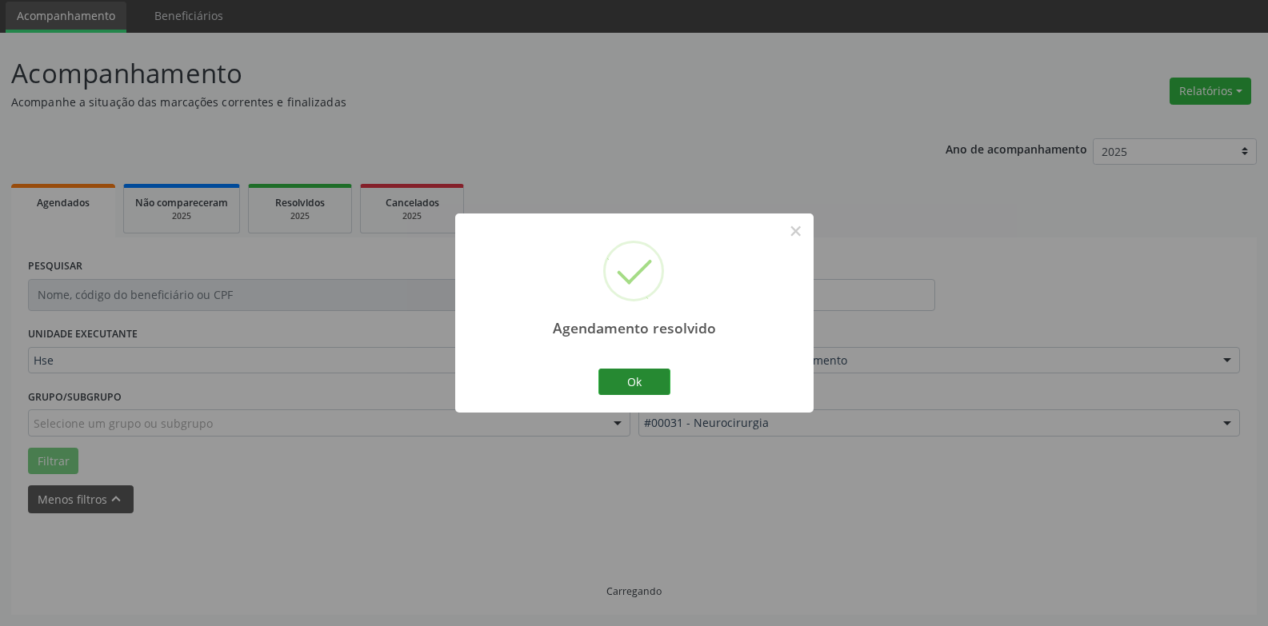
scroll to position [72, 0]
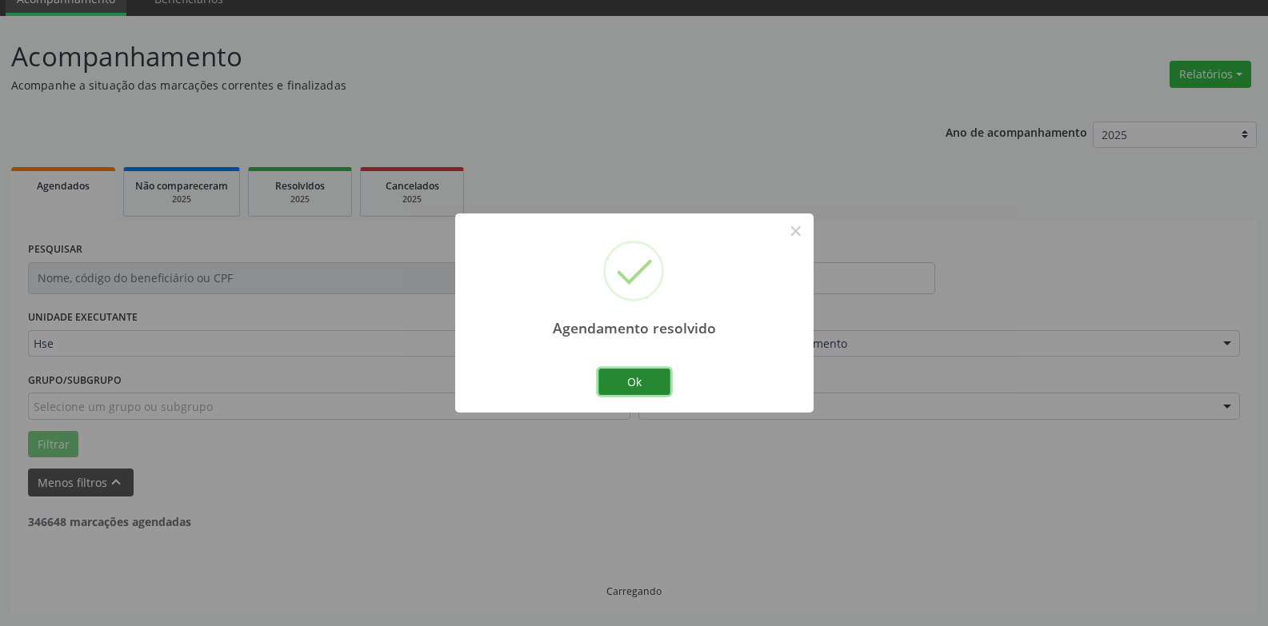
click at [629, 382] on button "Ok" at bounding box center [634, 382] width 72 height 27
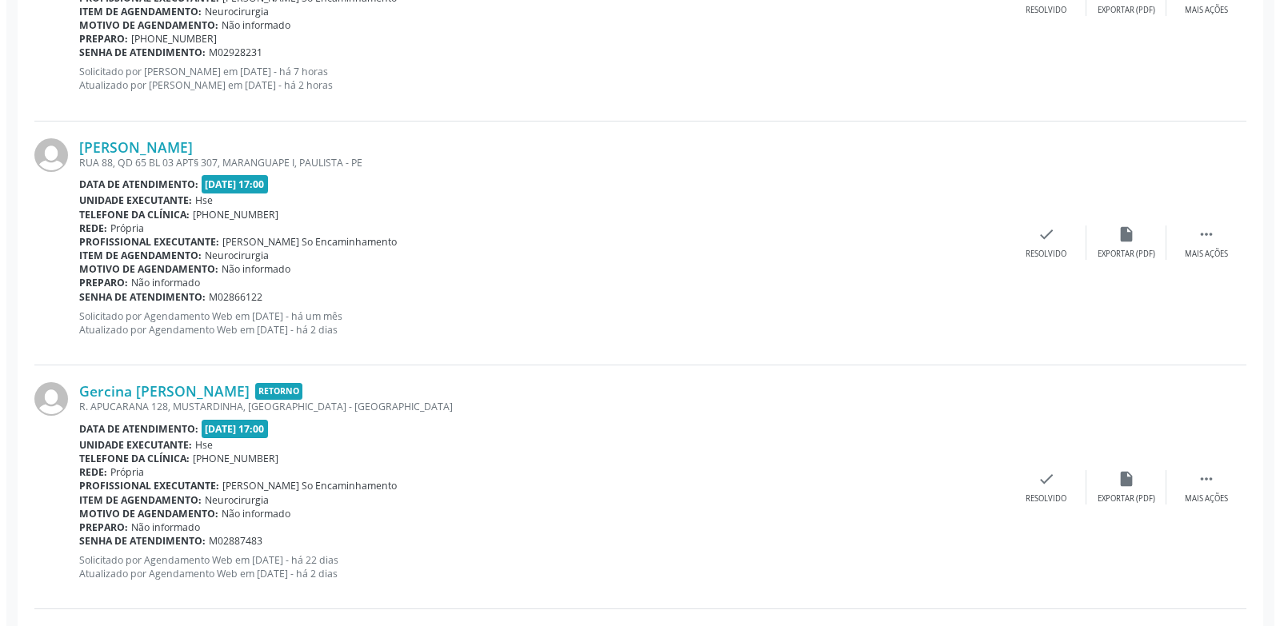
scroll to position [1272, 0]
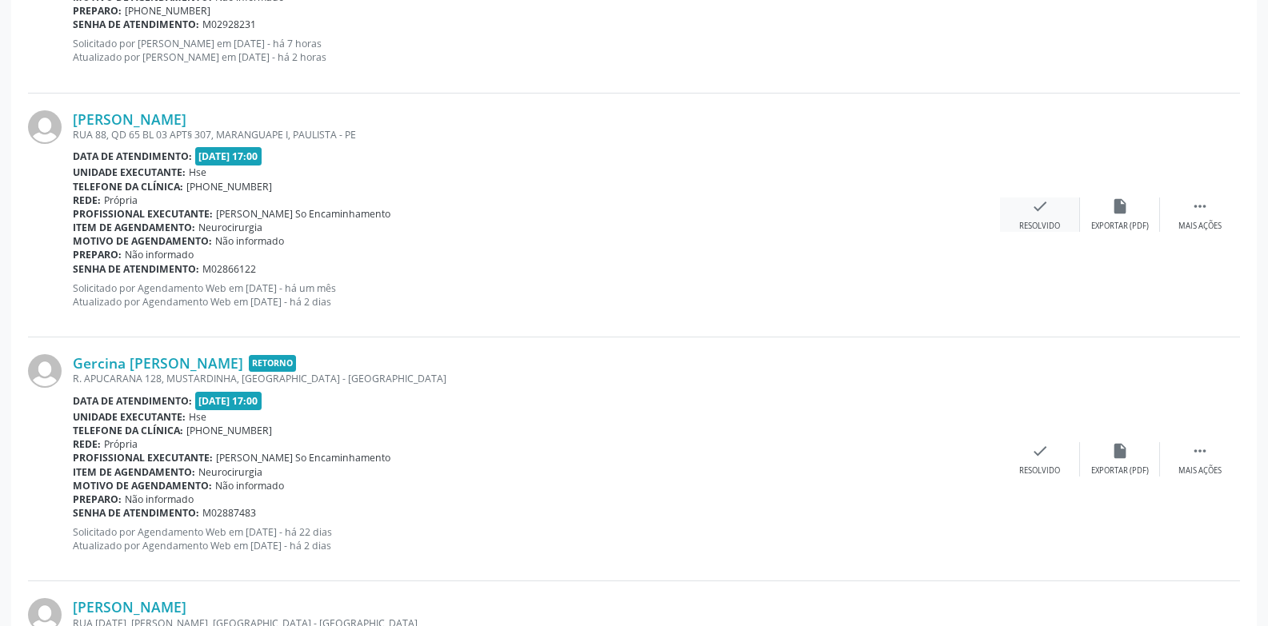
click at [1040, 211] on icon "check" at bounding box center [1040, 207] width 18 height 18
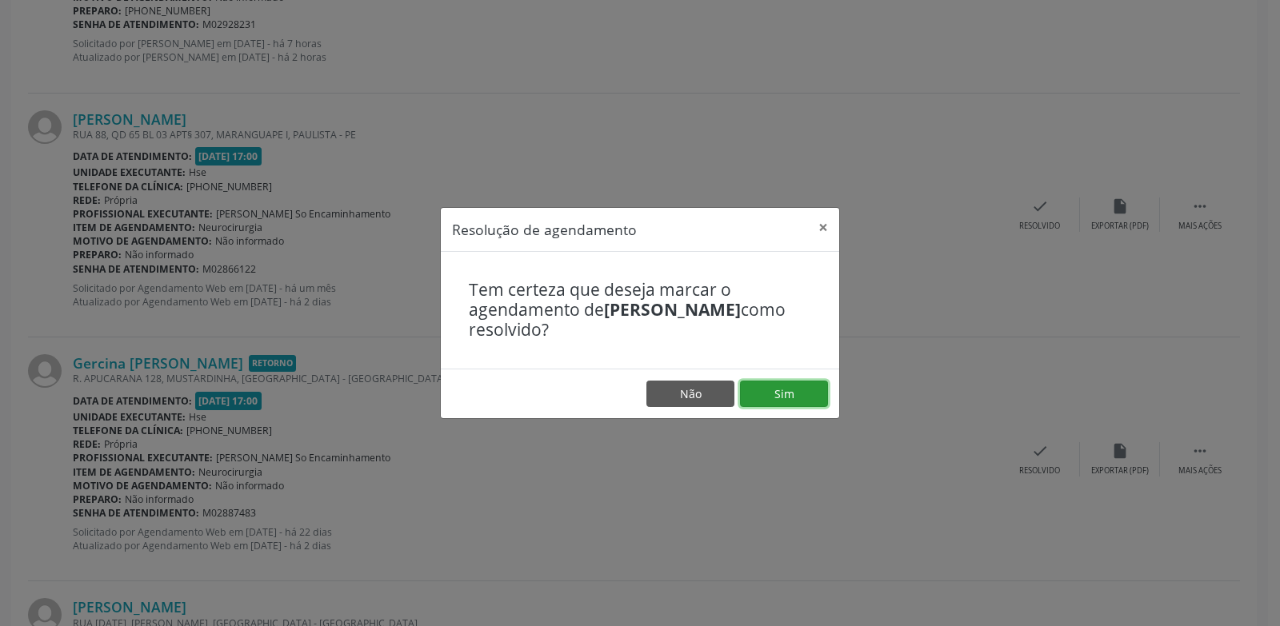
click at [802, 397] on button "Sim" at bounding box center [784, 394] width 88 height 27
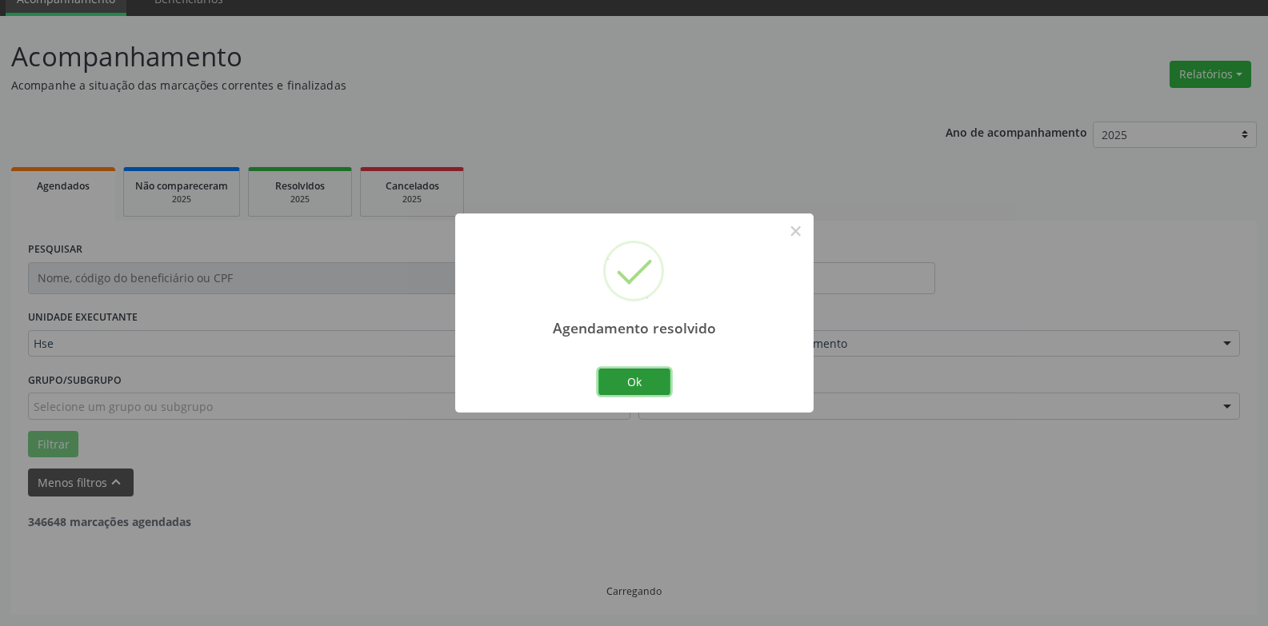
drag, startPoint x: 644, startPoint y: 381, endPoint x: 655, endPoint y: 373, distance: 13.8
click at [644, 382] on button "Ok" at bounding box center [634, 382] width 72 height 27
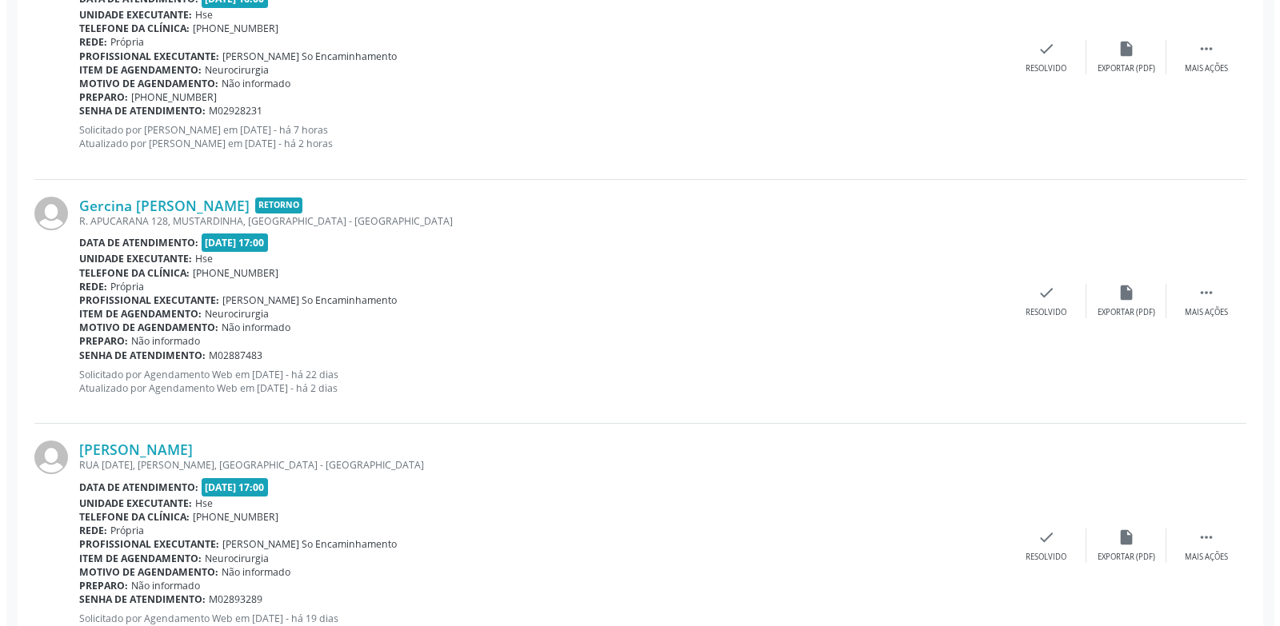
scroll to position [1192, 0]
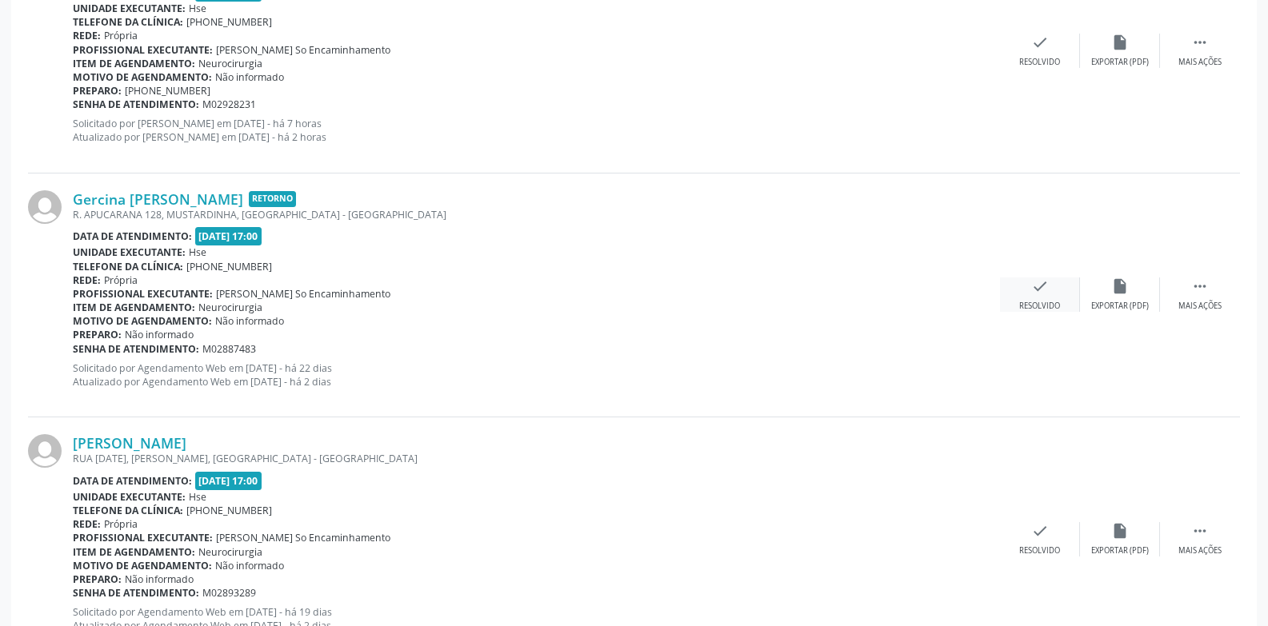
click at [1038, 297] on div "check Resolvido" at bounding box center [1040, 295] width 80 height 34
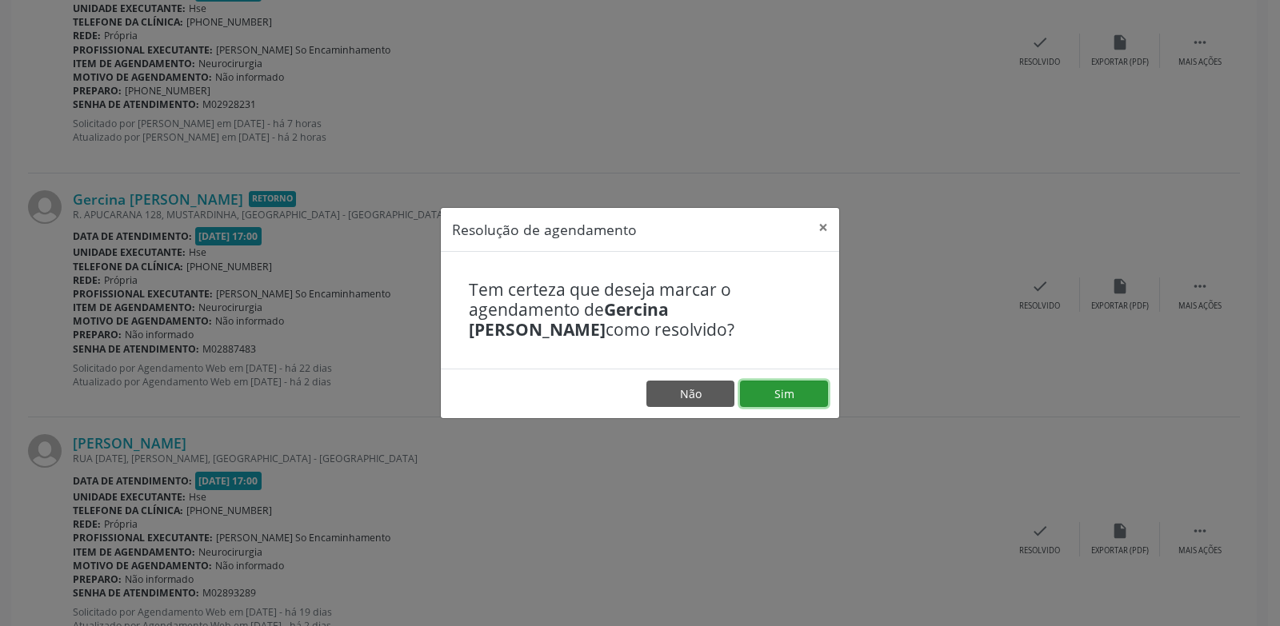
click at [798, 401] on button "Sim" at bounding box center [784, 394] width 88 height 27
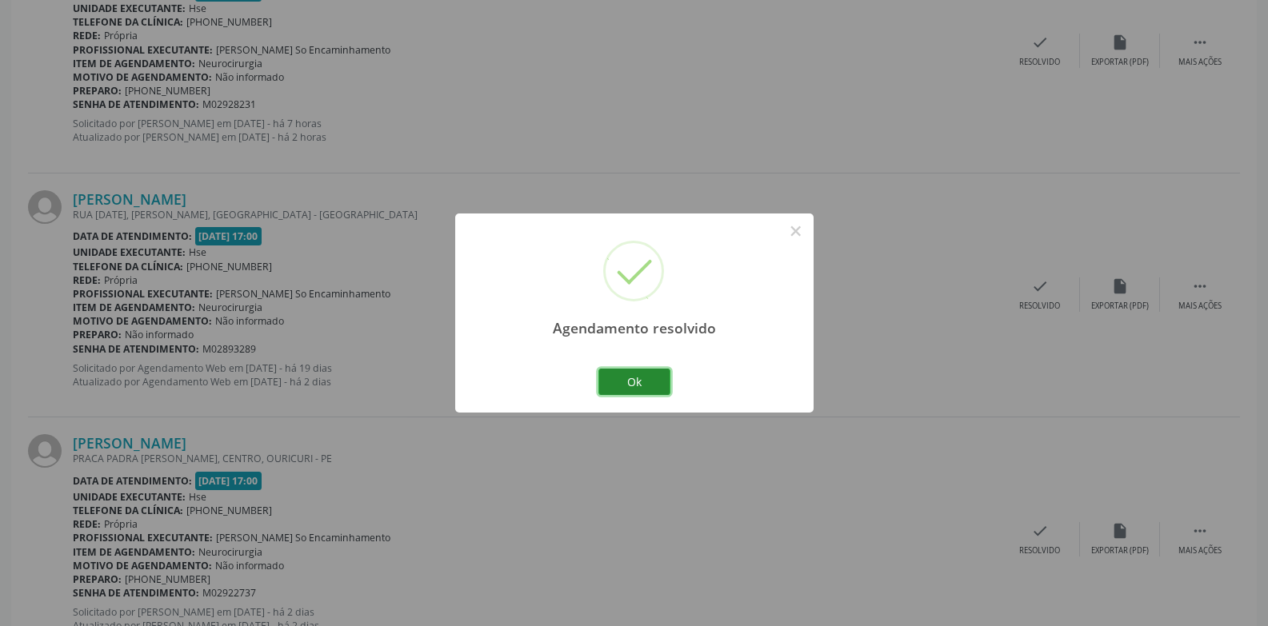
click at [634, 383] on button "Ok" at bounding box center [634, 382] width 72 height 27
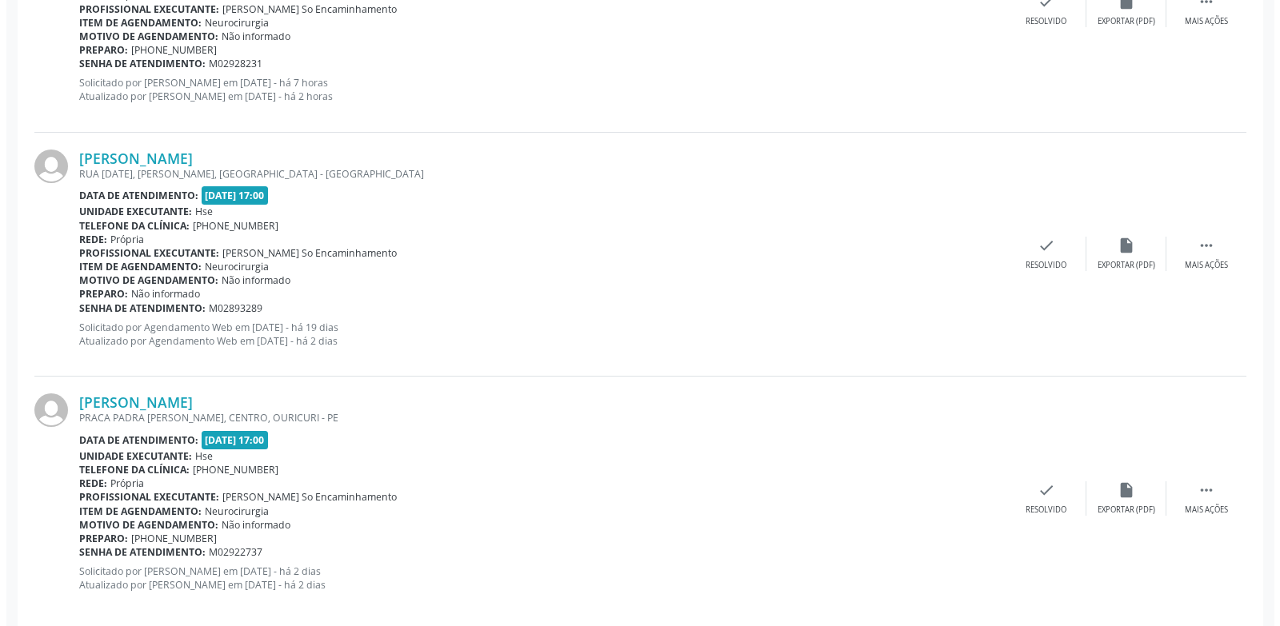
scroll to position [1254, 0]
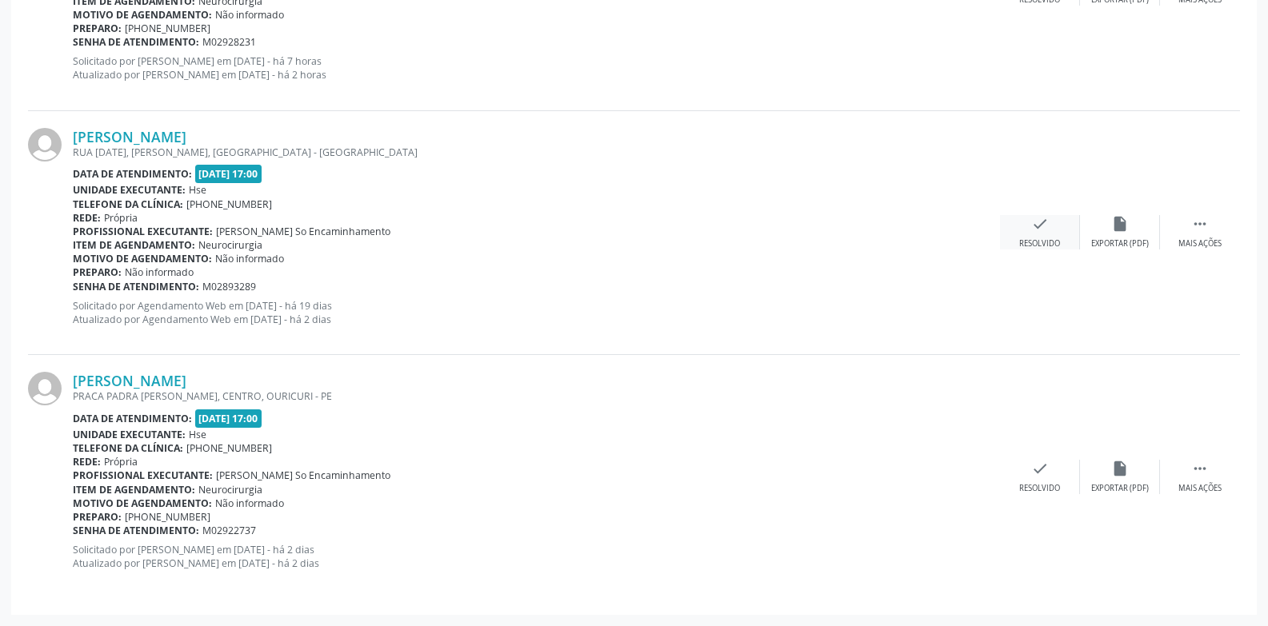
click at [1034, 234] on div "check Resolvido" at bounding box center [1040, 232] width 80 height 34
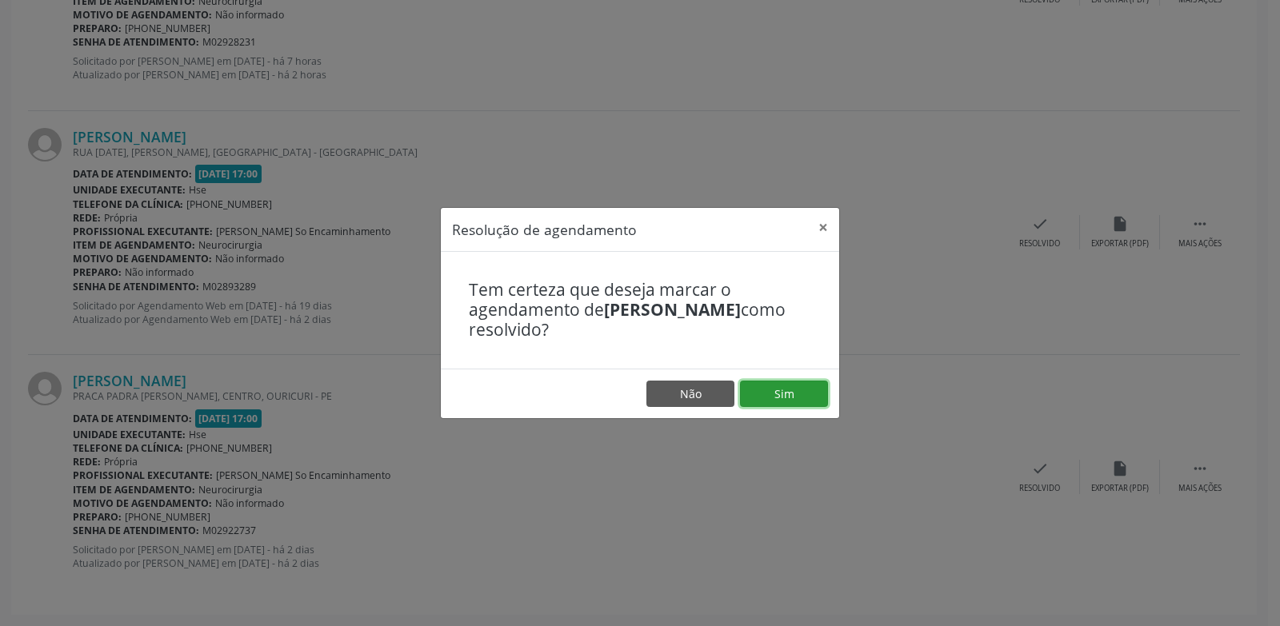
click at [773, 394] on button "Sim" at bounding box center [784, 394] width 88 height 27
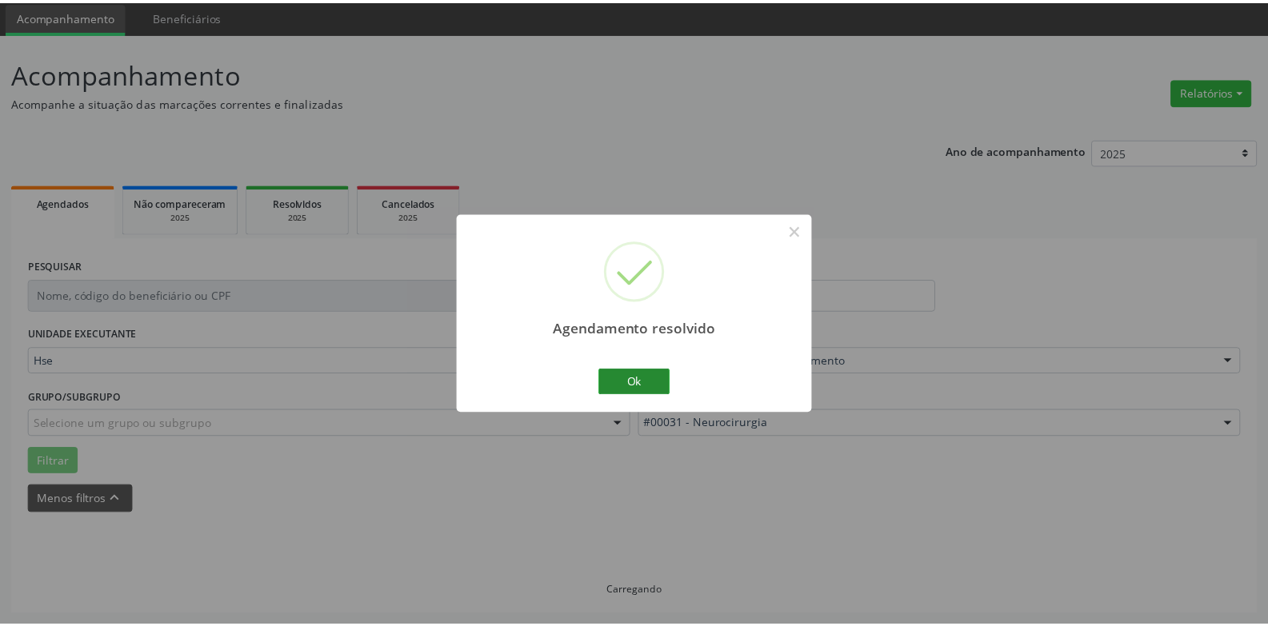
scroll to position [55, 0]
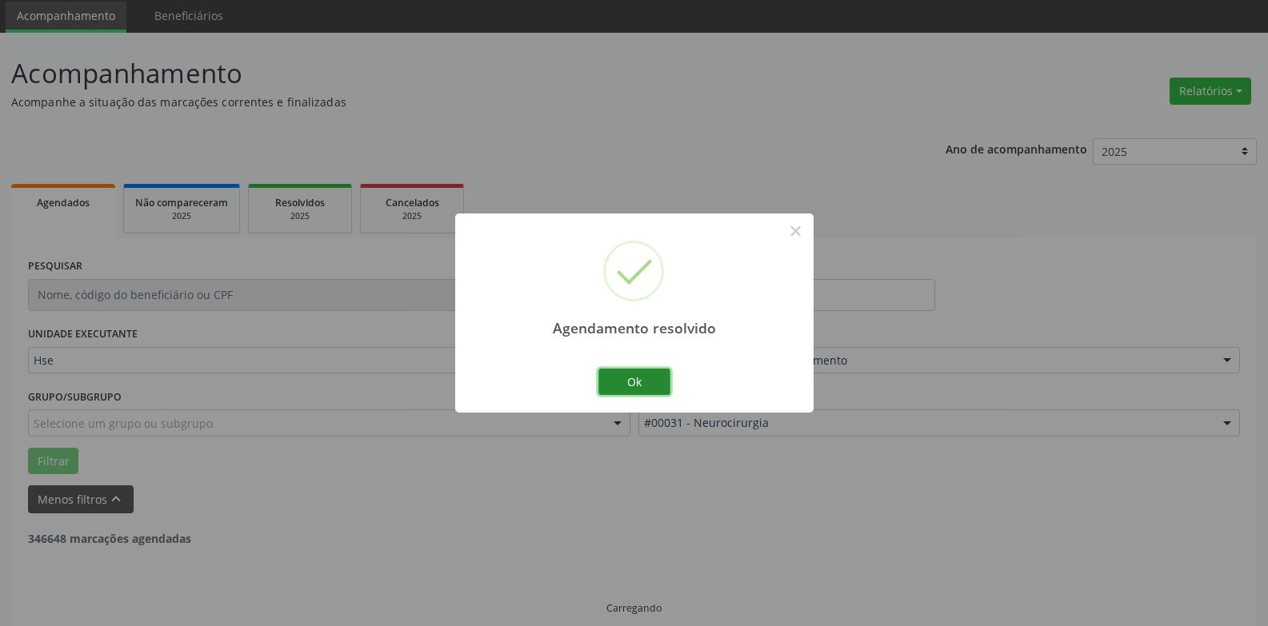
click at [630, 379] on button "Ok" at bounding box center [634, 382] width 72 height 27
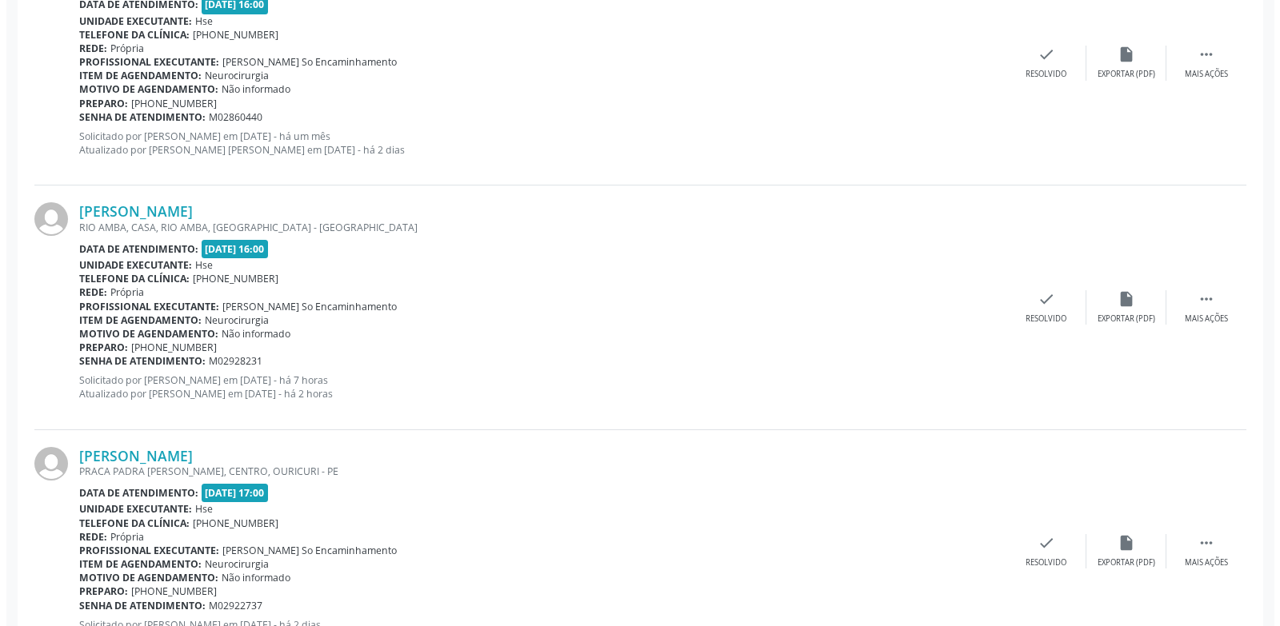
scroll to position [1010, 0]
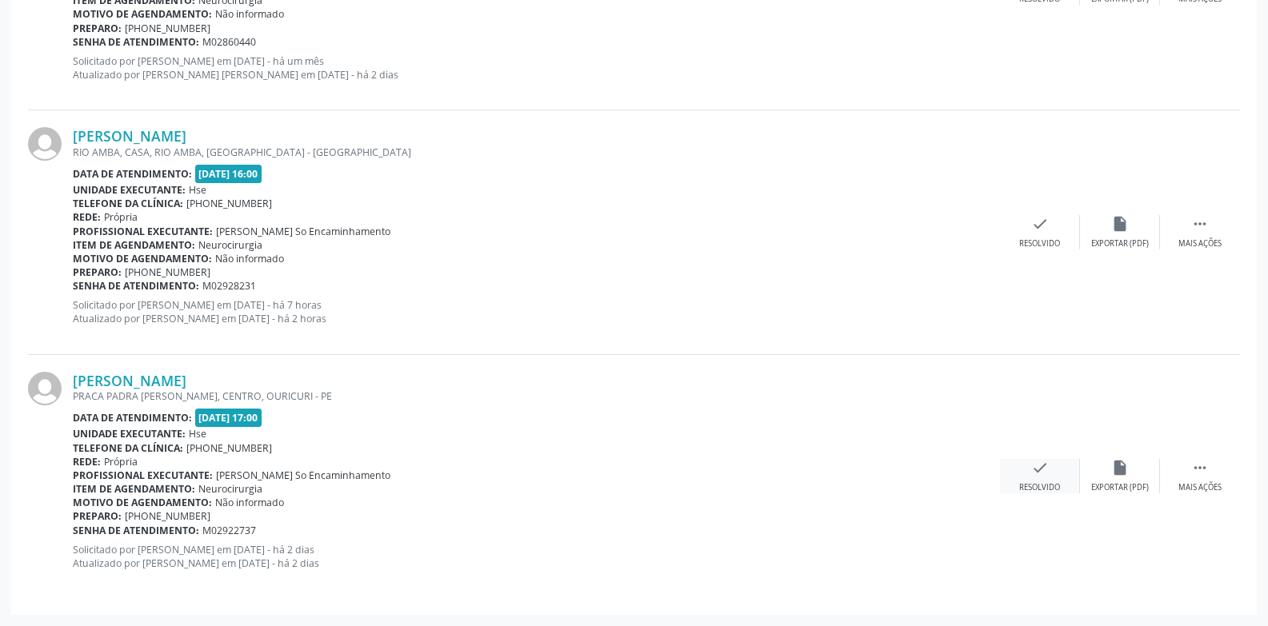
click at [1037, 479] on div "check Resolvido" at bounding box center [1040, 476] width 80 height 34
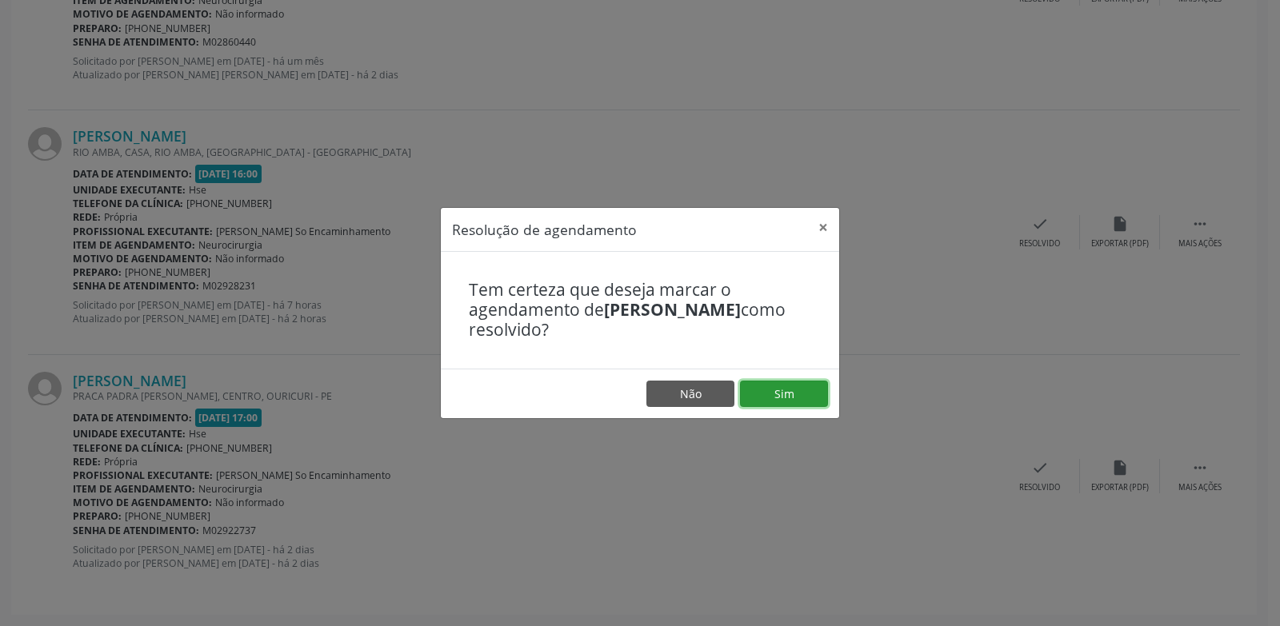
click at [782, 395] on button "Sim" at bounding box center [784, 394] width 88 height 27
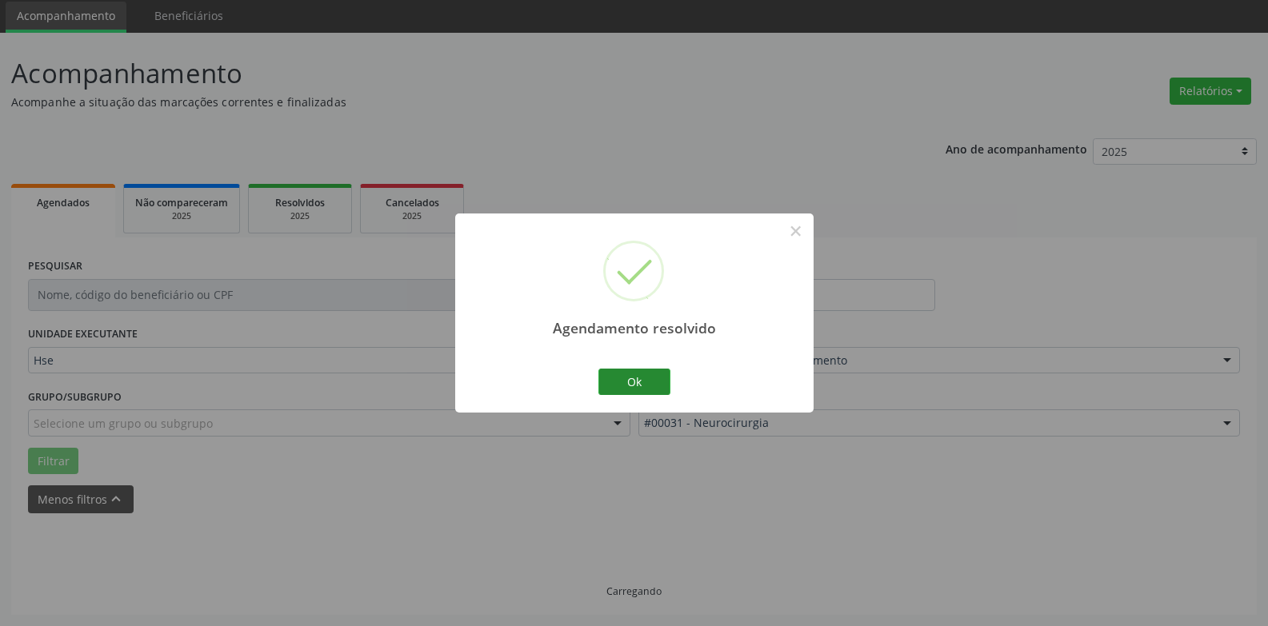
scroll to position [766, 0]
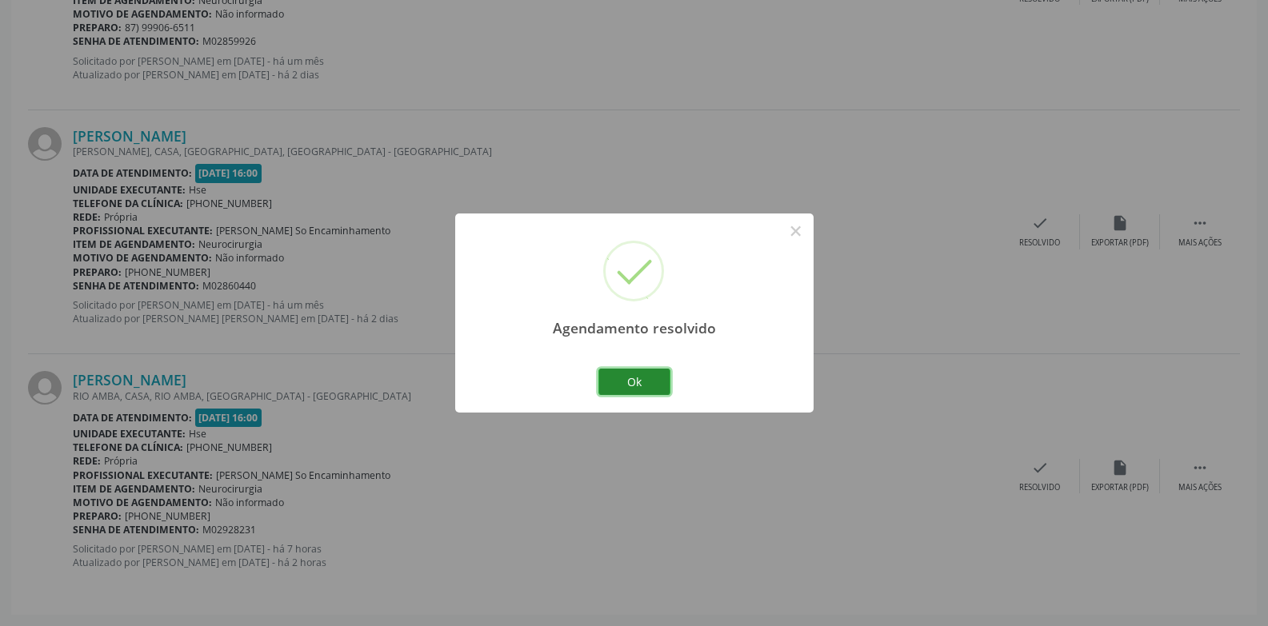
click at [657, 383] on button "Ok" at bounding box center [634, 382] width 72 height 27
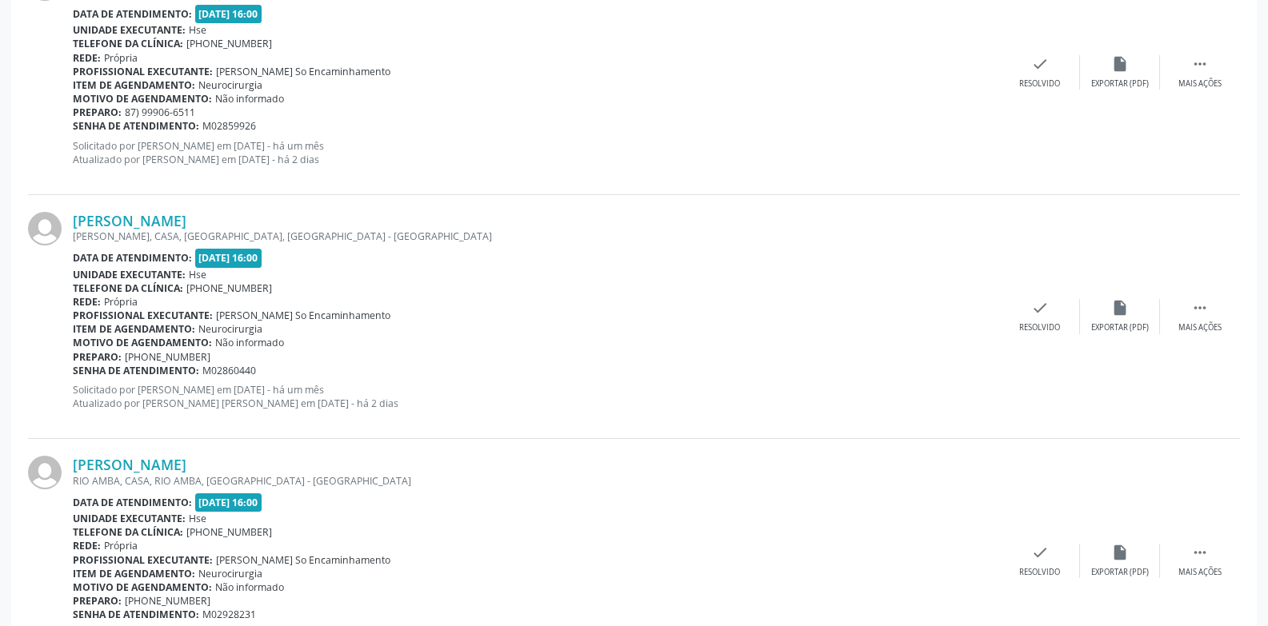
scroll to position [526, 0]
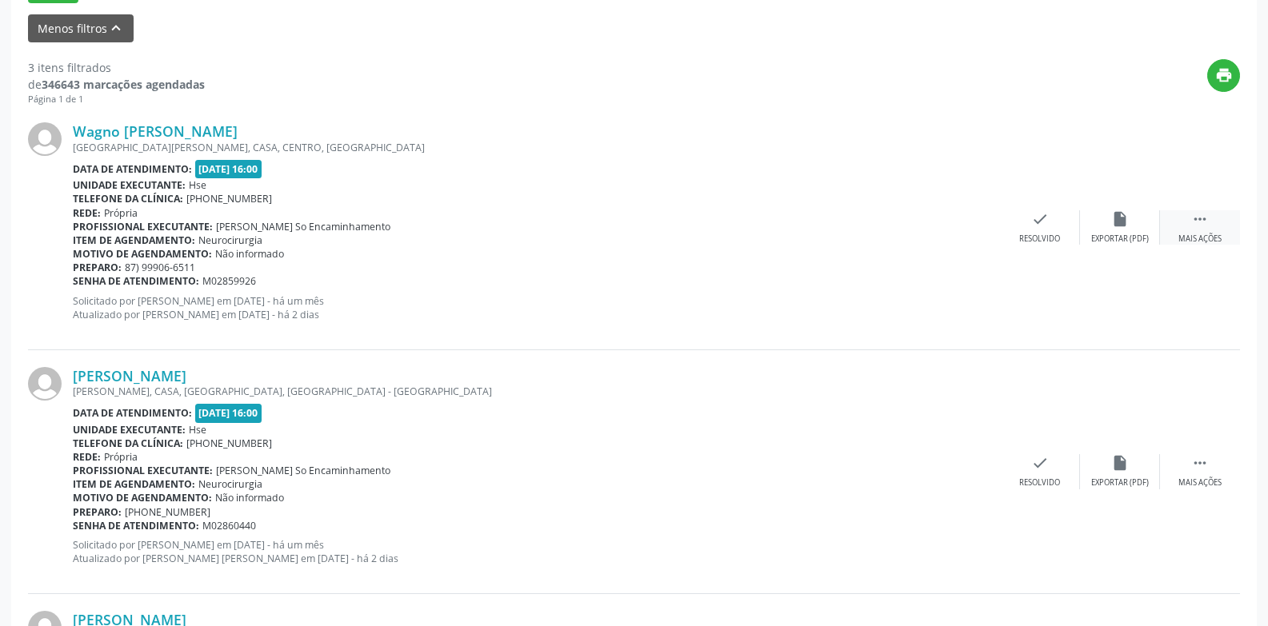
click at [1197, 236] on div "Mais ações" at bounding box center [1199, 239] width 43 height 11
click at [1108, 237] on div "Não compareceu" at bounding box center [1120, 239] width 68 height 11
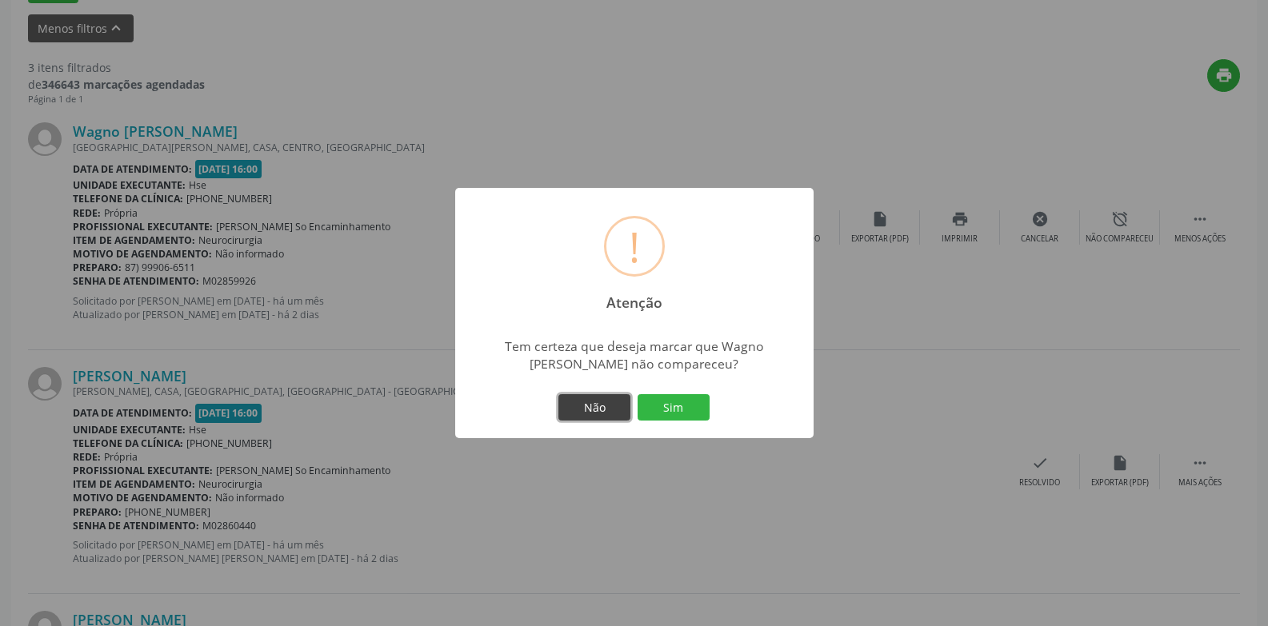
click at [604, 409] on button "Não" at bounding box center [594, 407] width 72 height 27
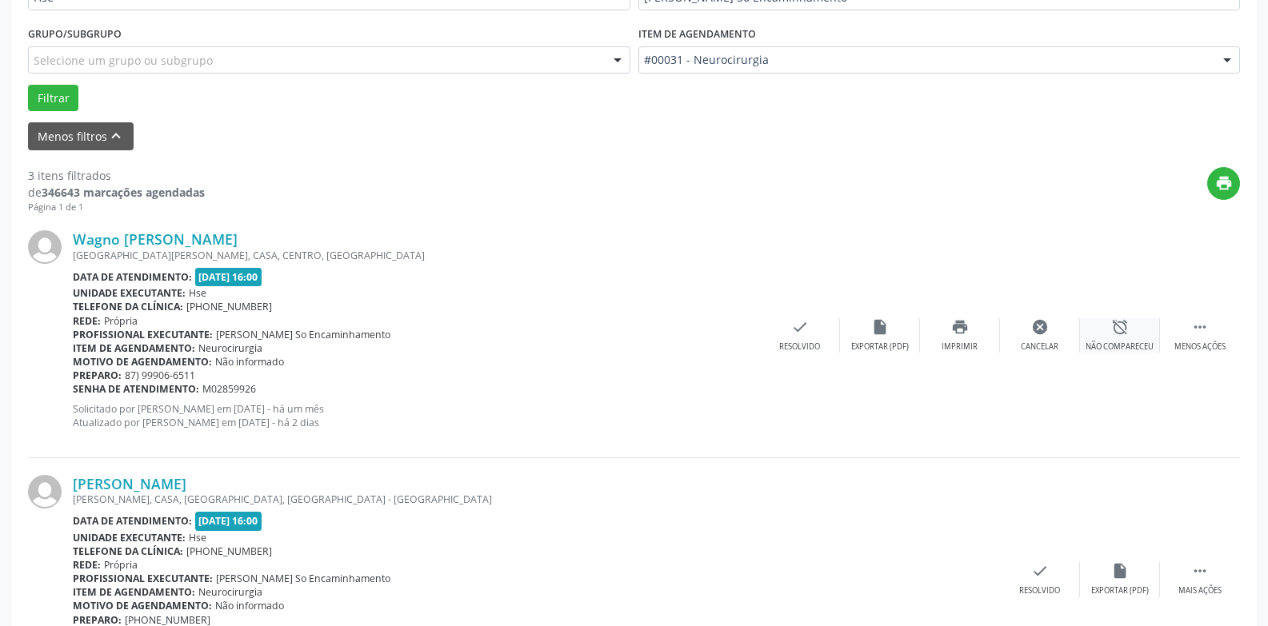
scroll to position [446, 0]
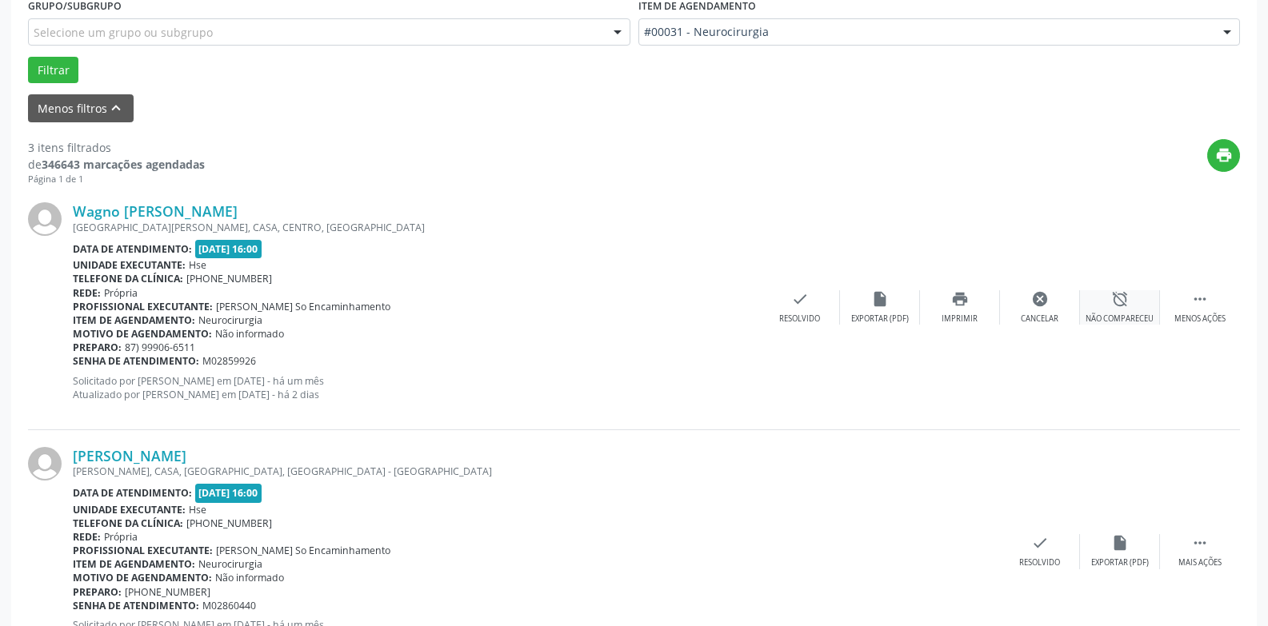
click at [1115, 315] on div "Não compareceu" at bounding box center [1120, 319] width 68 height 11
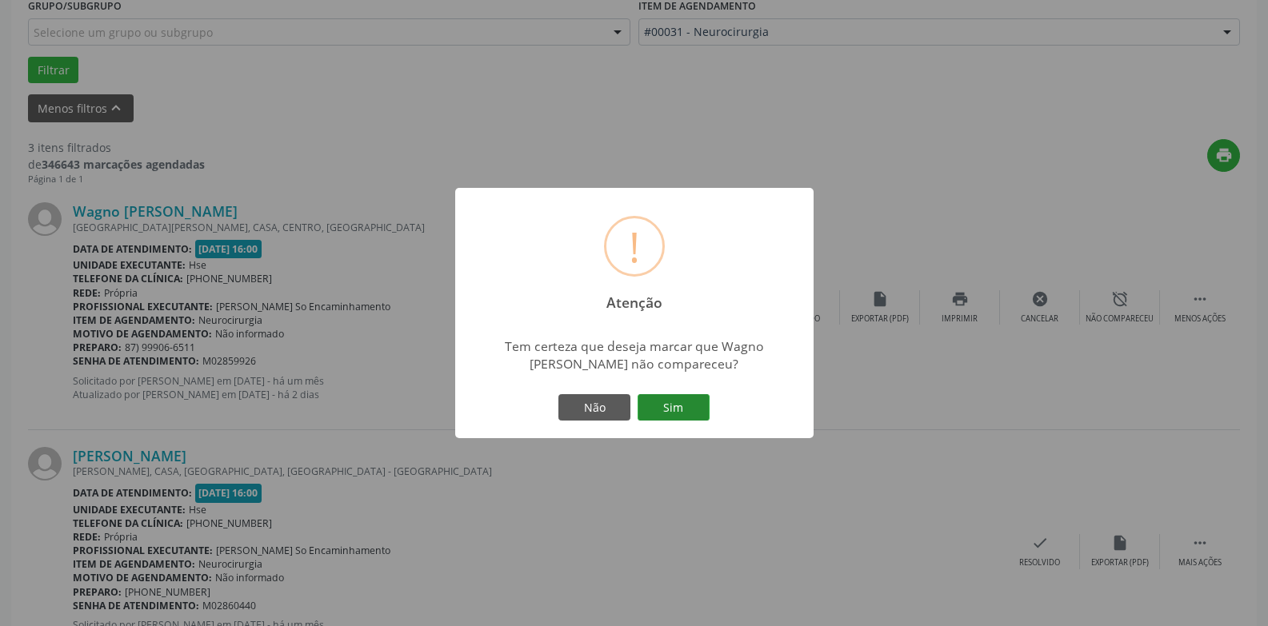
click at [693, 406] on button "Sim" at bounding box center [674, 407] width 72 height 27
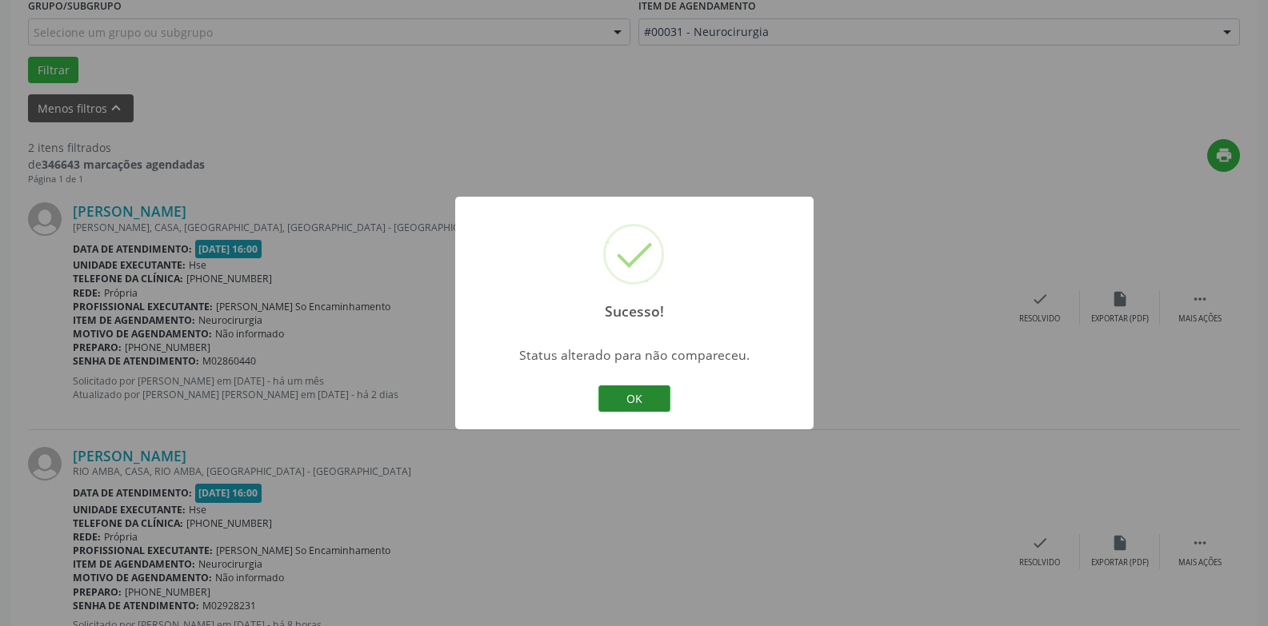
click at [613, 404] on button "OK" at bounding box center [634, 399] width 72 height 27
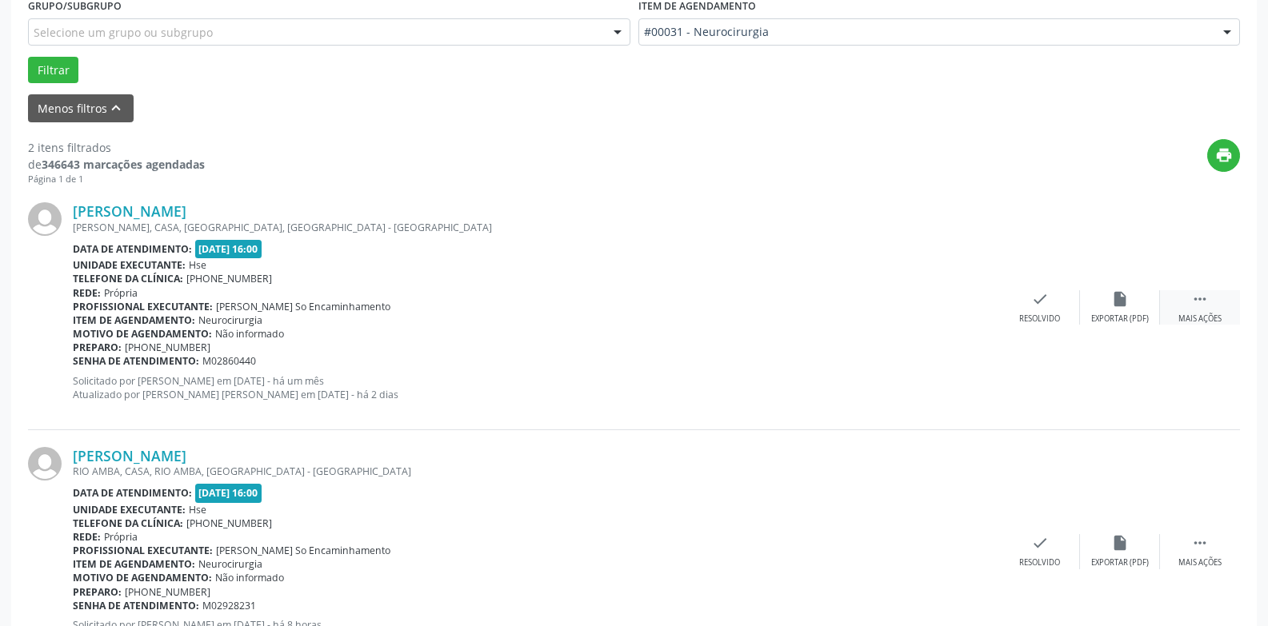
click at [1194, 319] on div "Mais ações" at bounding box center [1199, 319] width 43 height 11
click at [1128, 314] on div "Não compareceu" at bounding box center [1120, 319] width 68 height 11
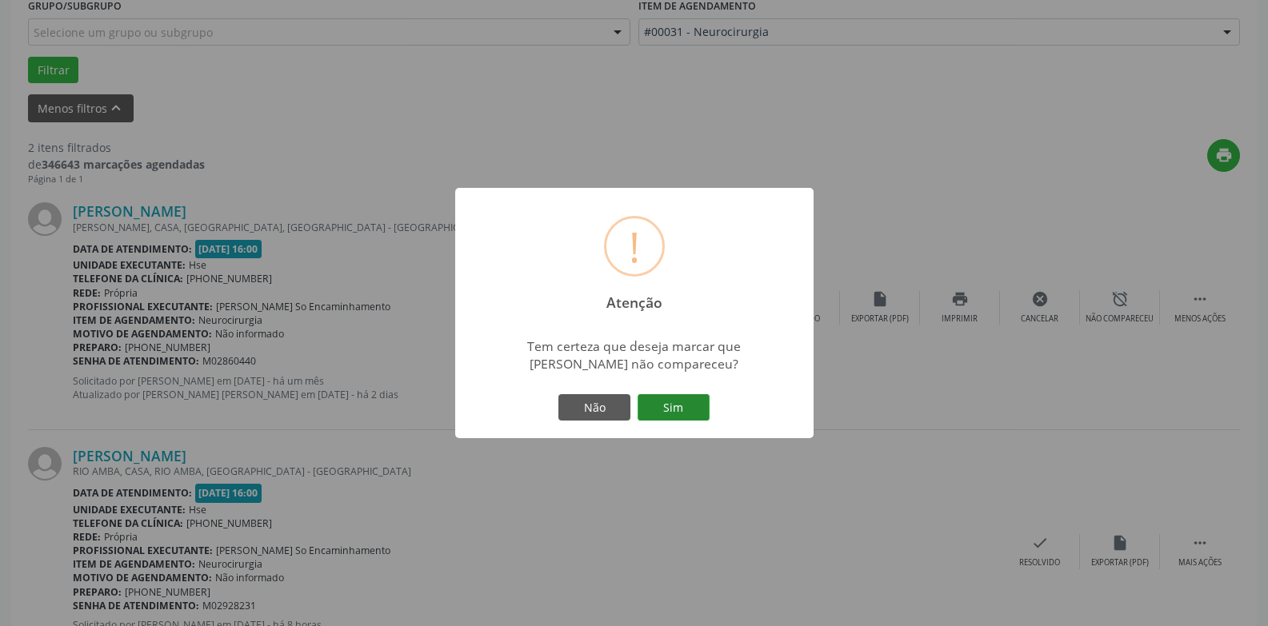
click at [698, 412] on button "Sim" at bounding box center [674, 407] width 72 height 27
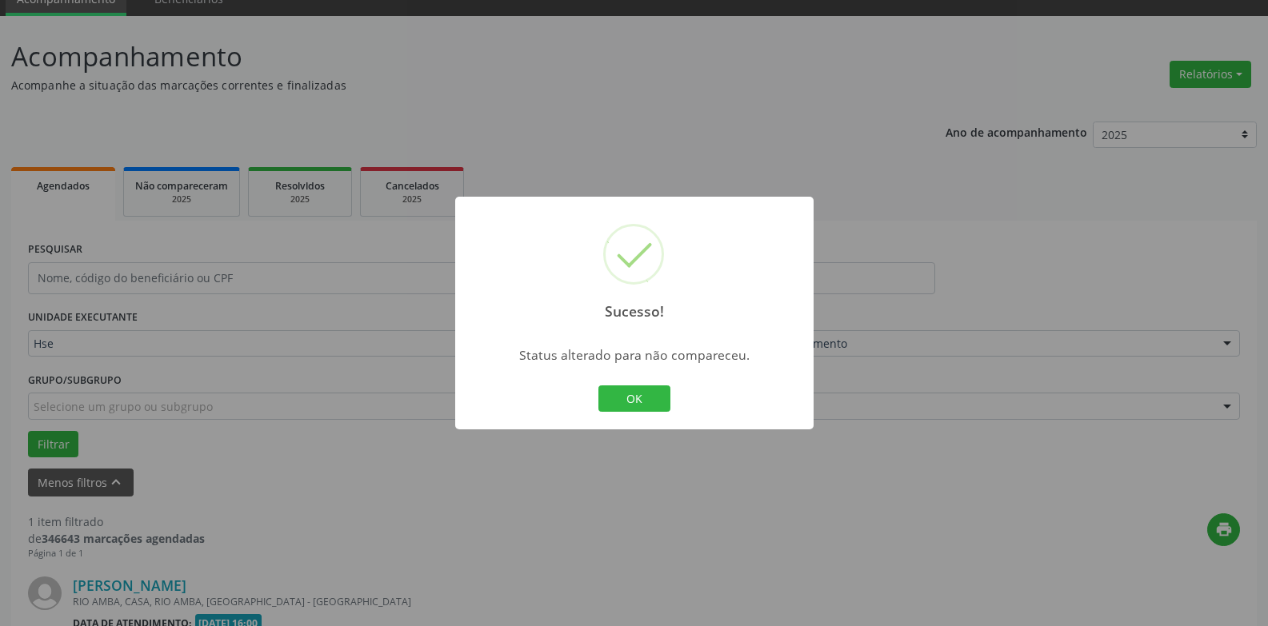
scroll to position [278, 0]
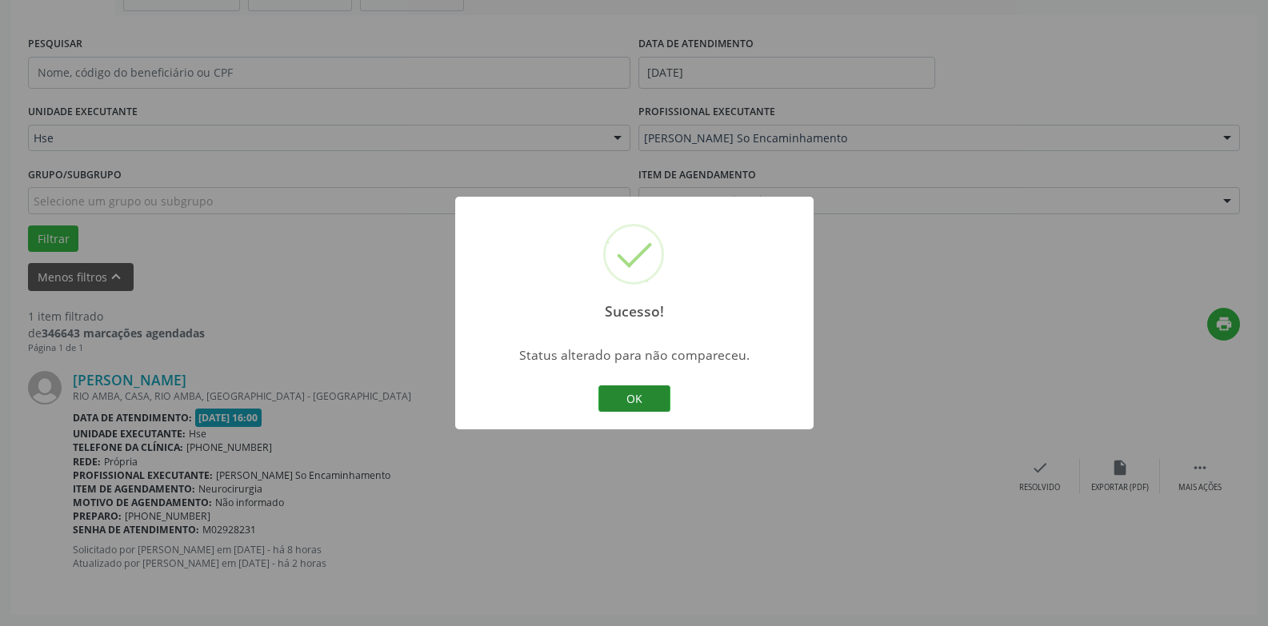
click at [640, 396] on button "OK" at bounding box center [634, 399] width 72 height 27
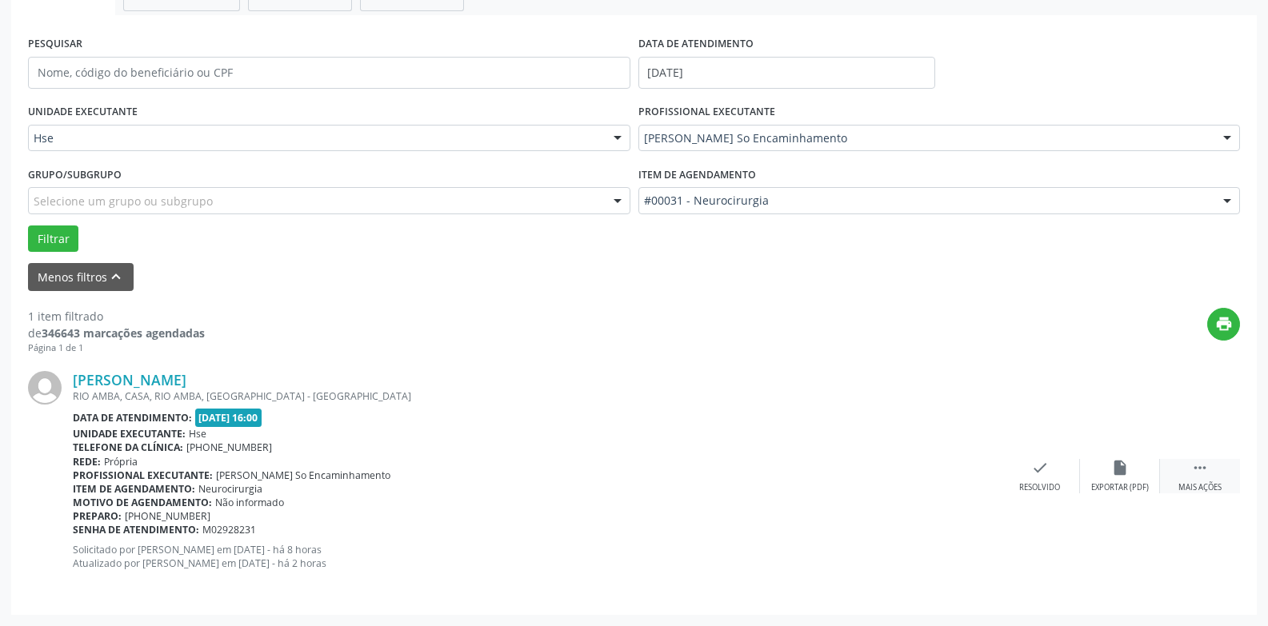
click at [1193, 483] on div "Mais ações" at bounding box center [1199, 487] width 43 height 11
click at [1130, 482] on div "Não compareceu" at bounding box center [1120, 487] width 68 height 11
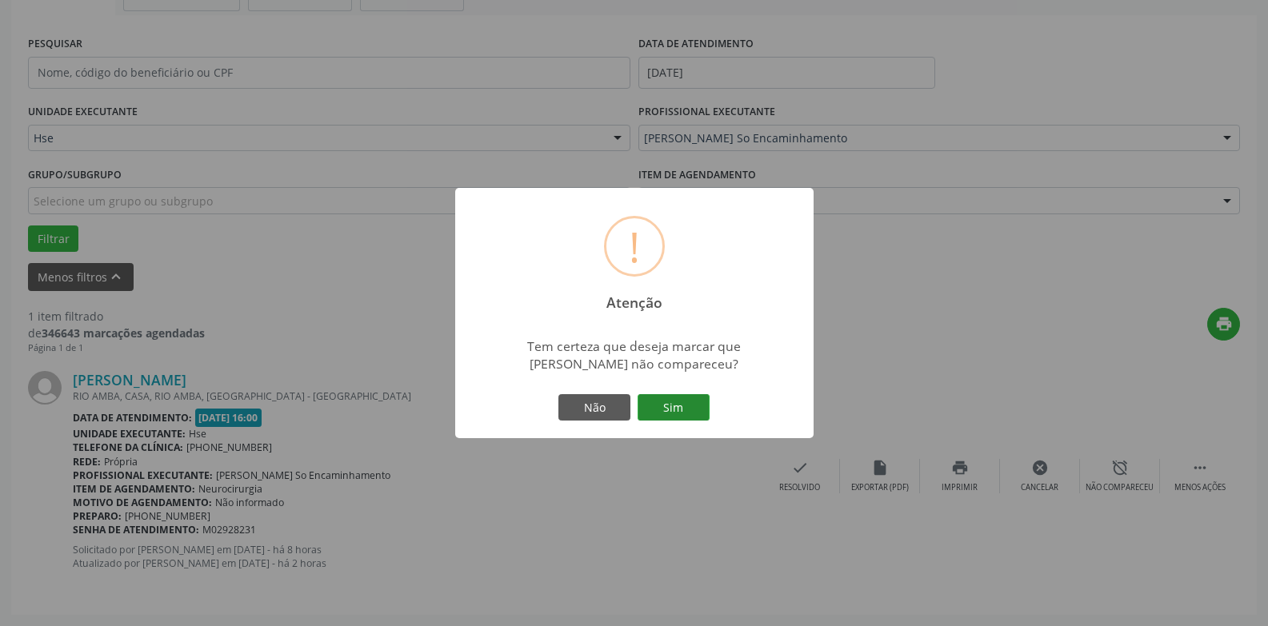
click at [691, 399] on button "Sim" at bounding box center [674, 407] width 72 height 27
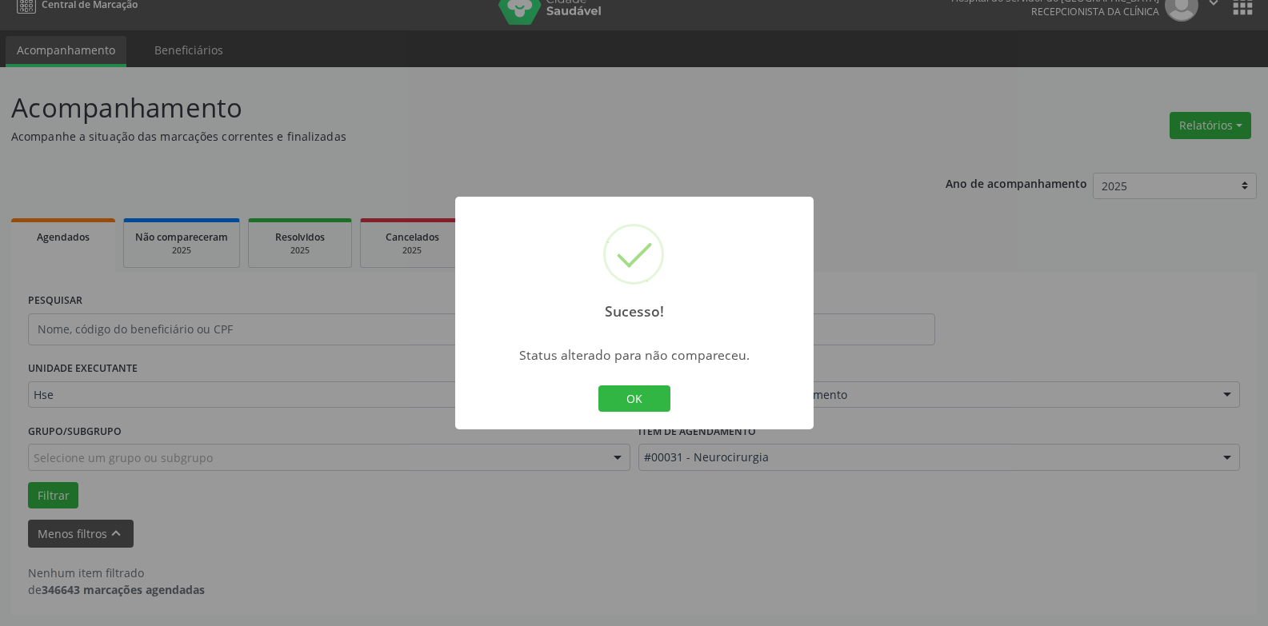
scroll to position [21, 0]
